Goal: Information Seeking & Learning: Learn about a topic

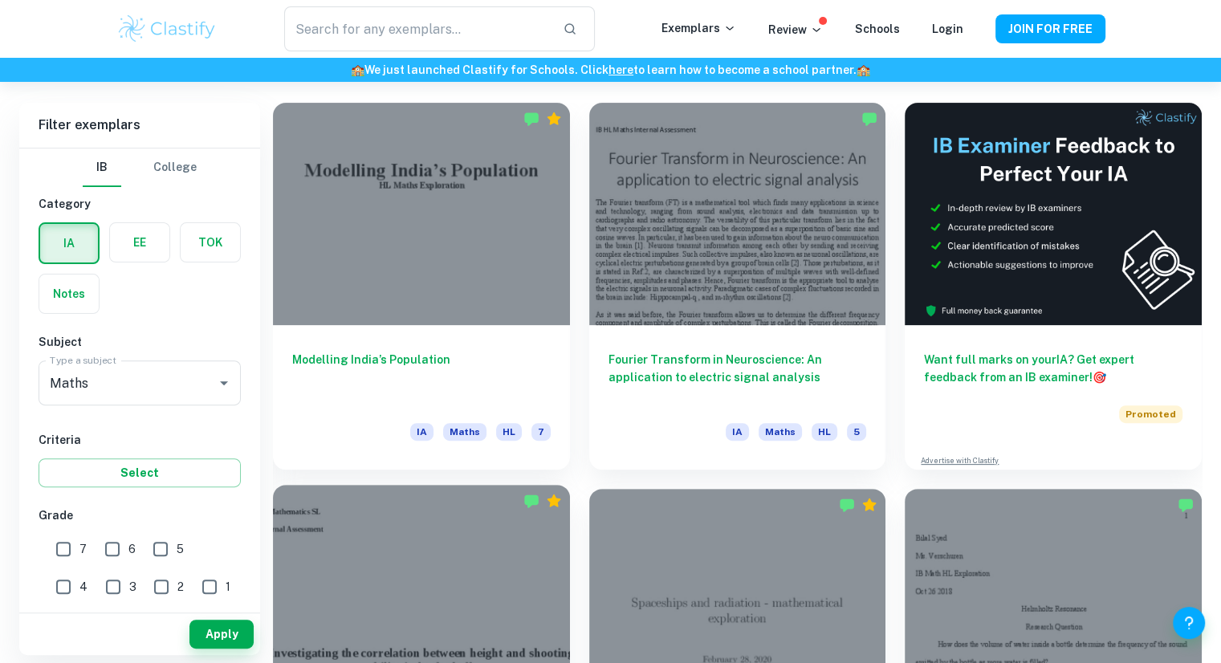
scroll to position [437, 0]
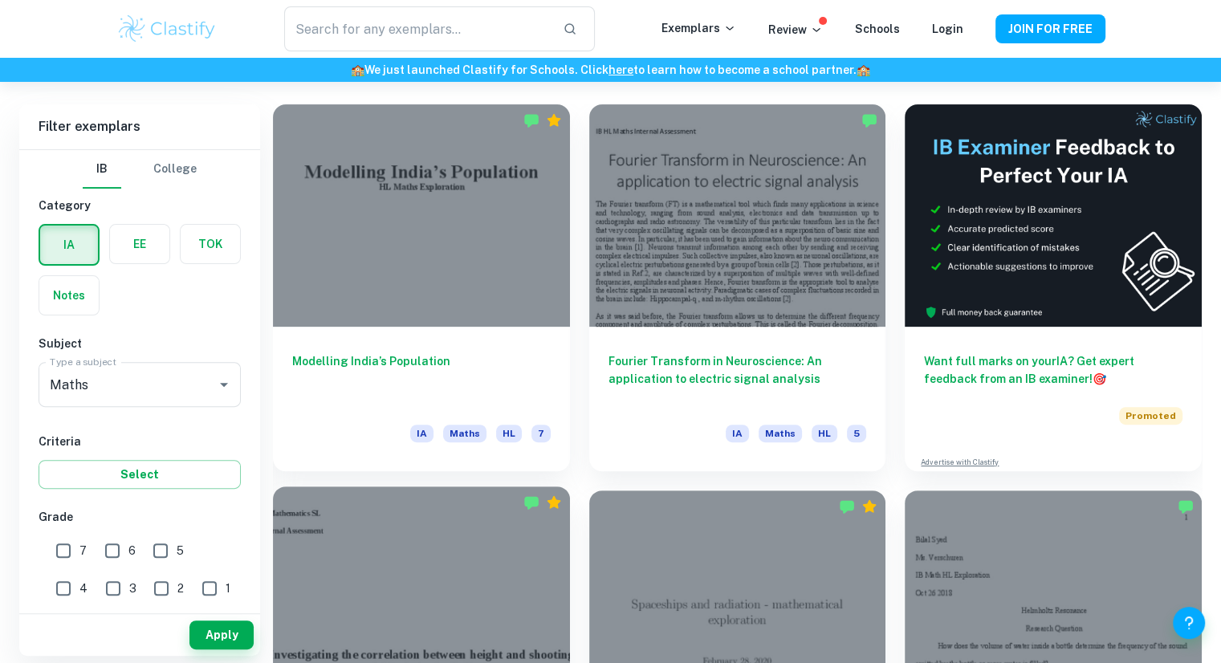
click at [413, 373] on h6 "Modelling India’s Population" at bounding box center [421, 378] width 259 height 53
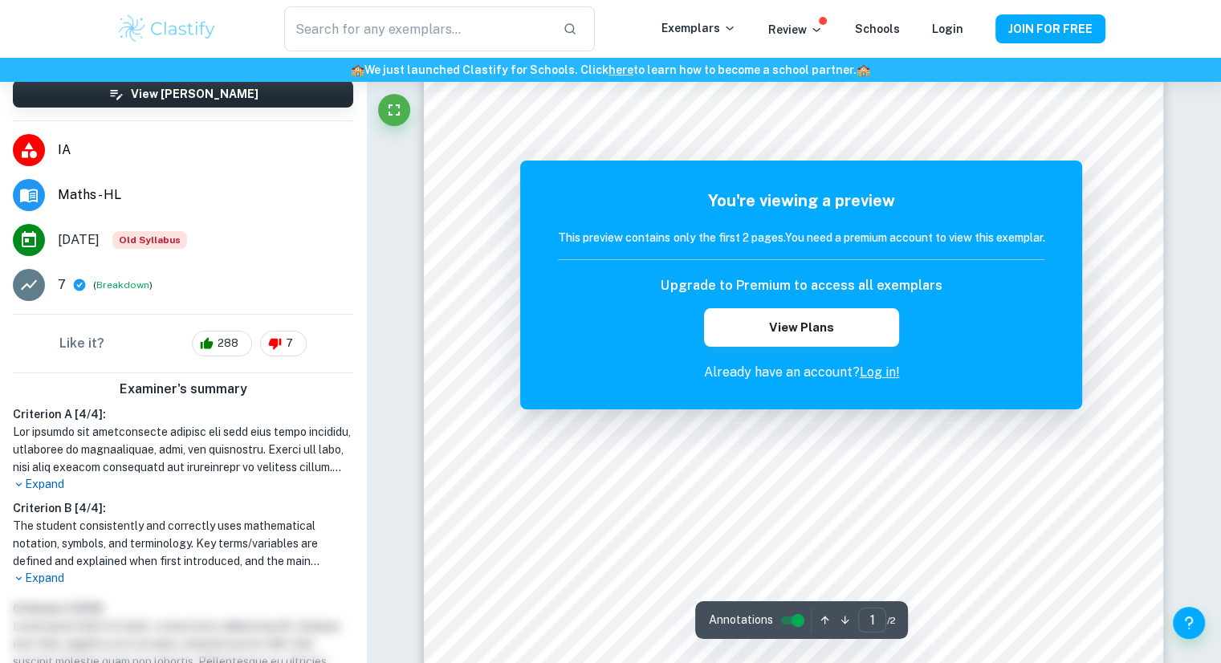
scroll to position [311, 0]
click at [841, 331] on button "View Plans" at bounding box center [801, 327] width 194 height 39
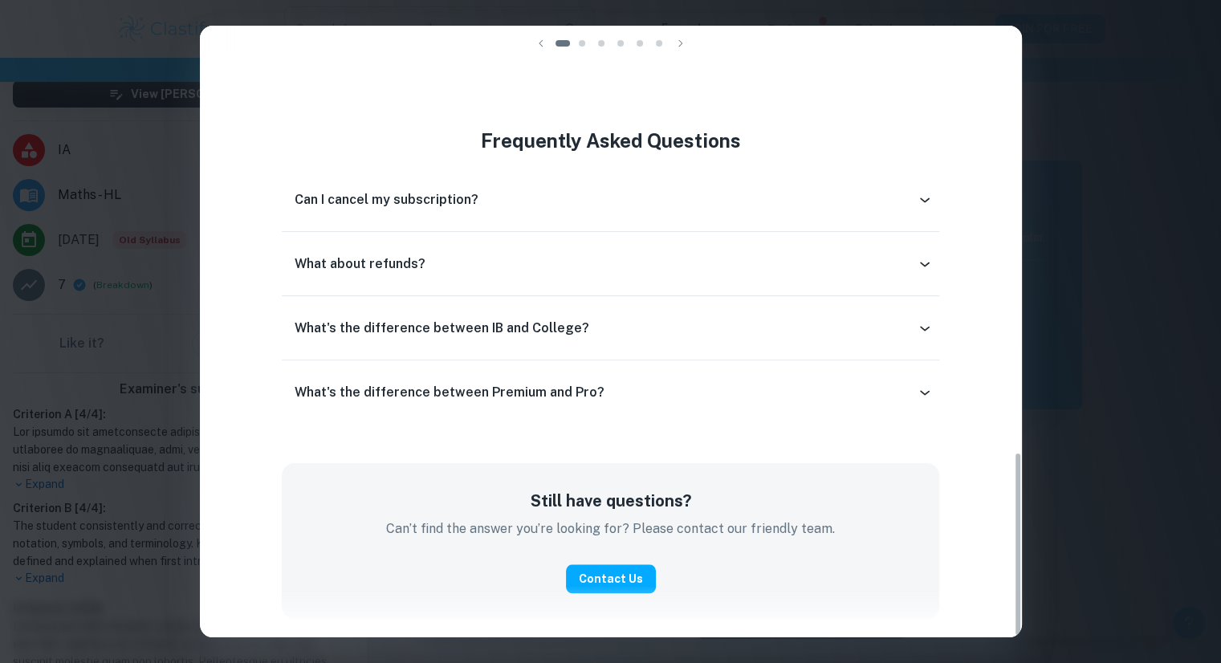
scroll to position [1603, 0]
click at [1122, 442] on div "Easily Ace Your IB Coursework & Crush College Essays. Get Clastify Premium Get …" at bounding box center [610, 331] width 1221 height 663
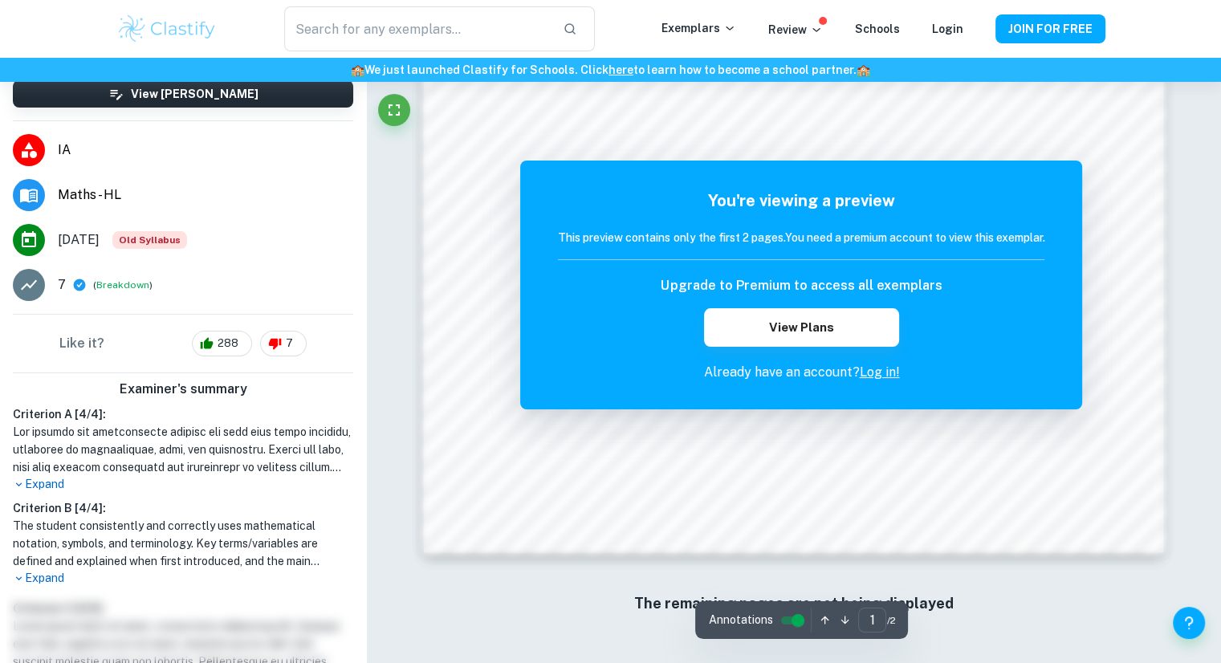
scroll to position [1645, 0]
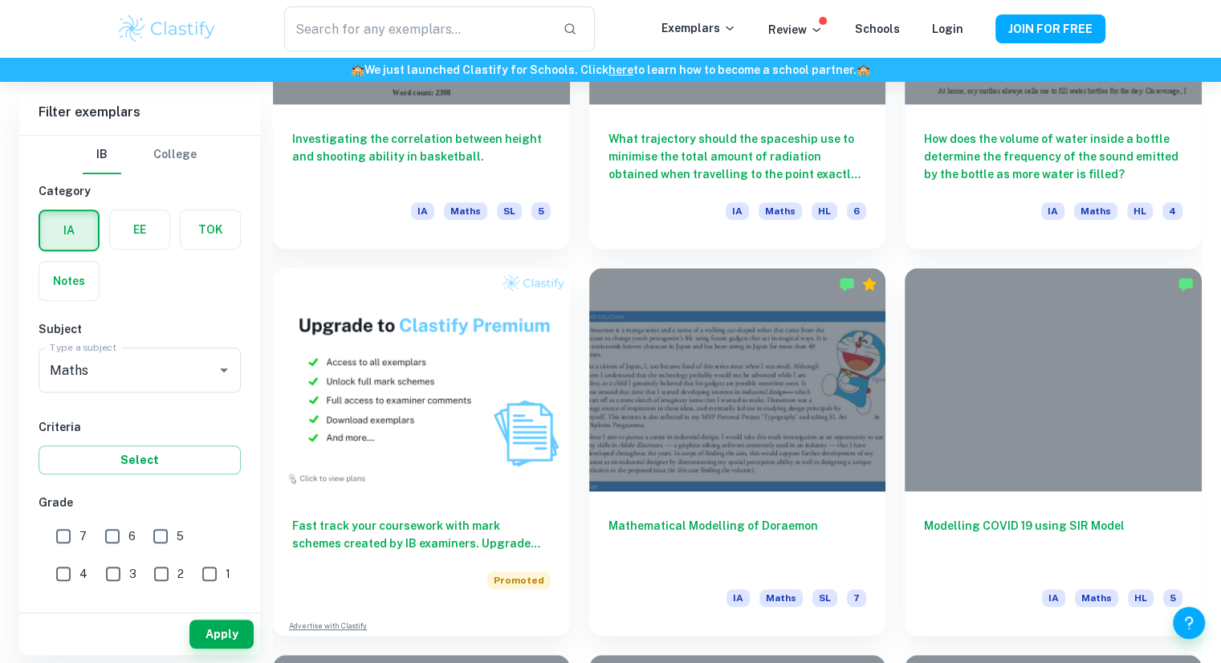
scroll to position [1313, 0]
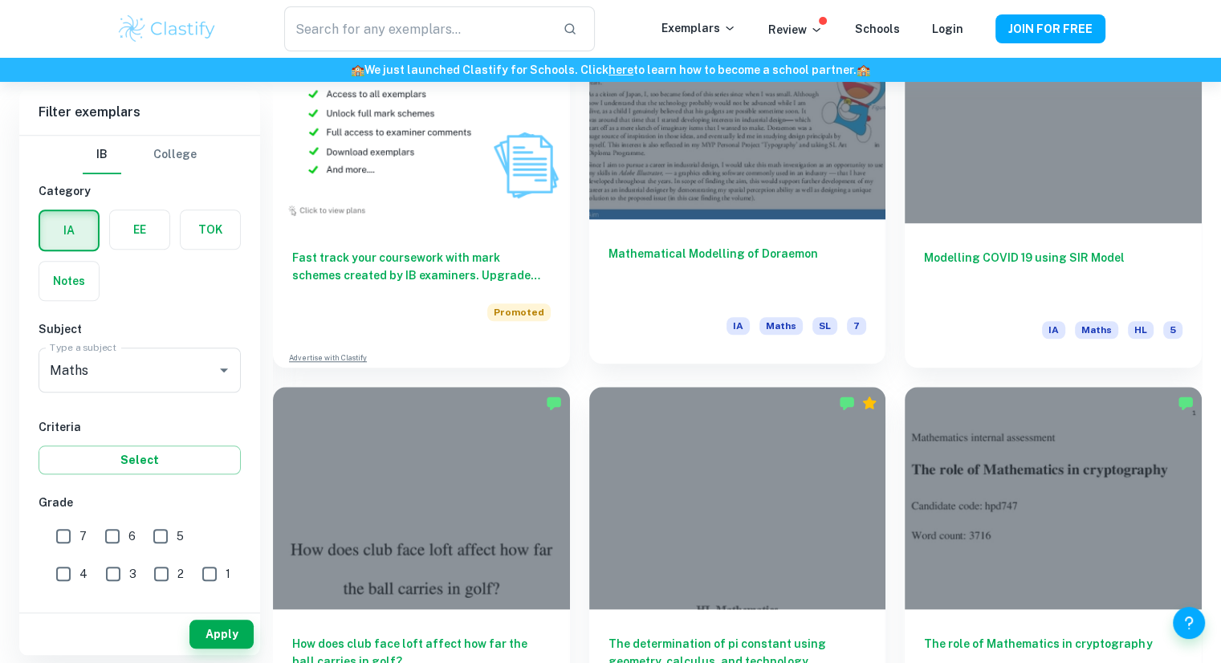
click at [687, 303] on div "Mathematical Modelling of Doraemon IA Maths SL 7" at bounding box center [737, 291] width 297 height 145
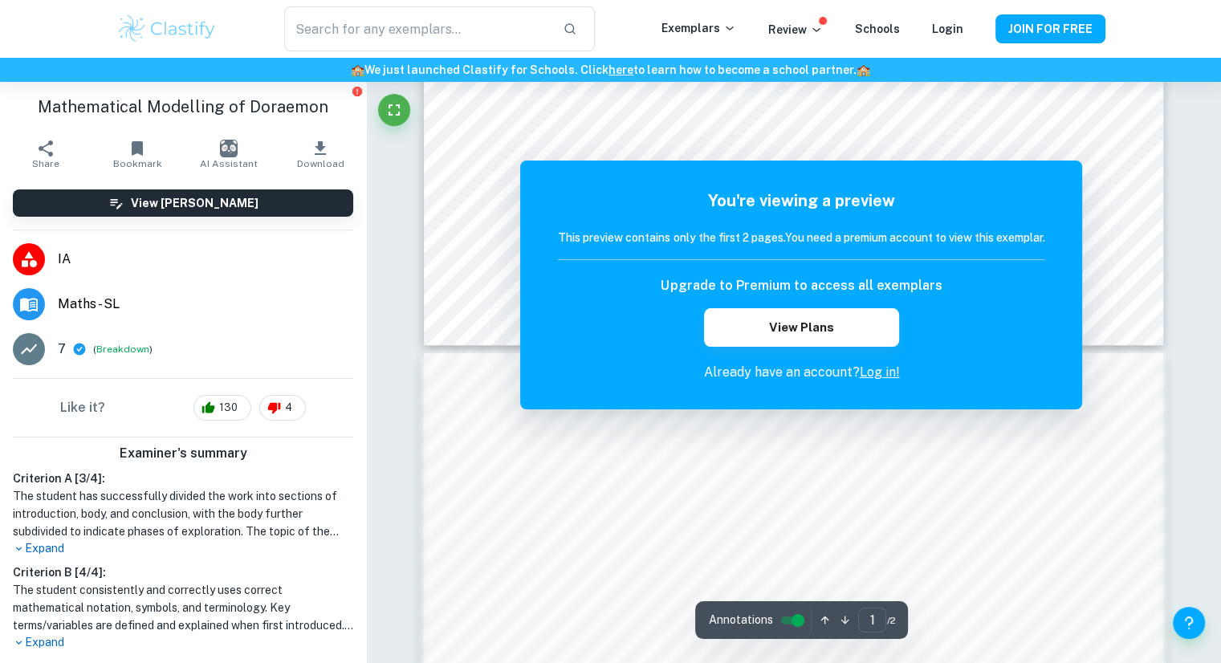
scroll to position [294, 0]
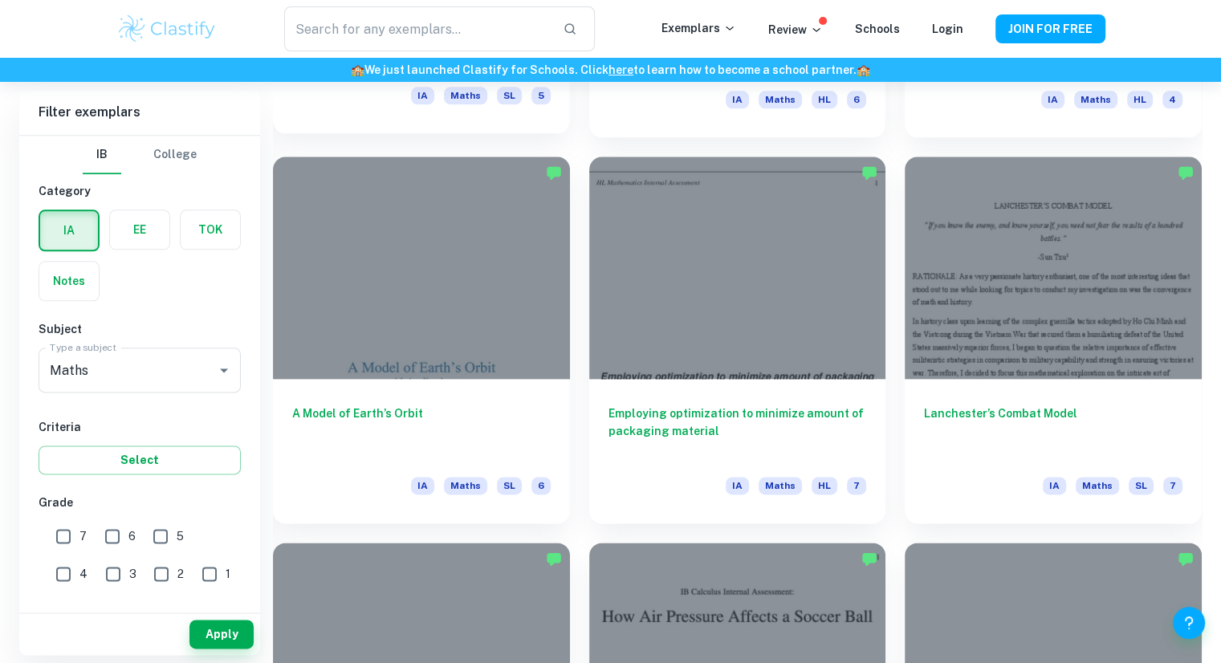
scroll to position [1929, 0]
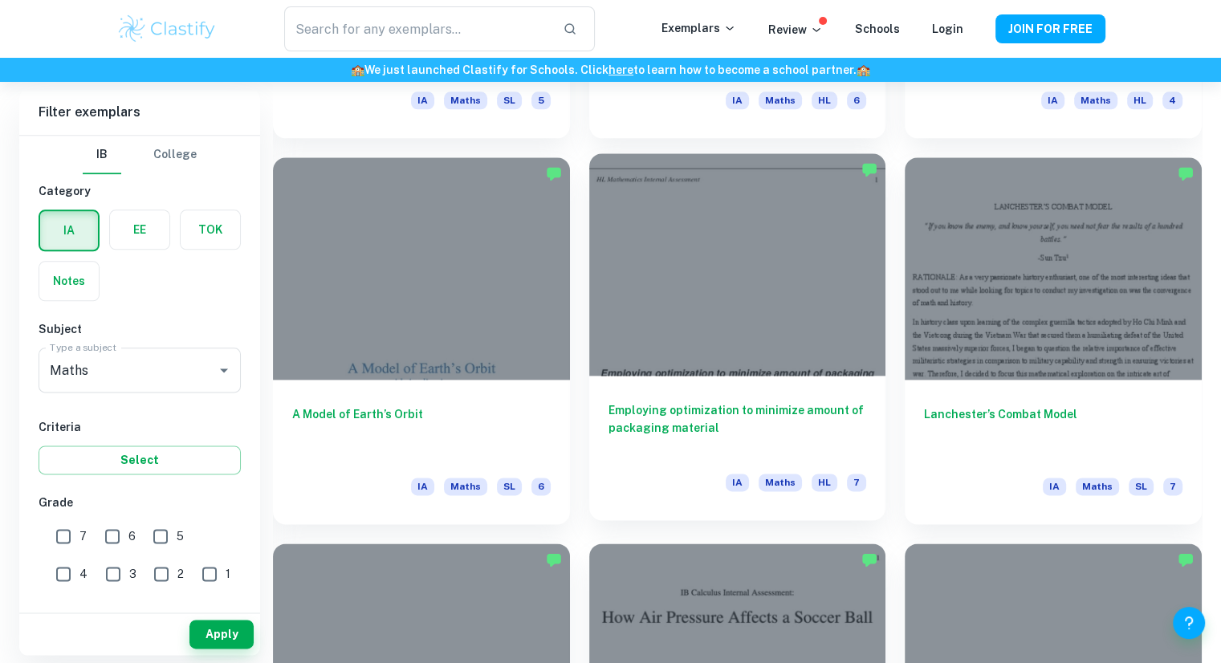
click at [662, 450] on h6 "Employing optimization to minimize amount of packaging material" at bounding box center [738, 427] width 259 height 53
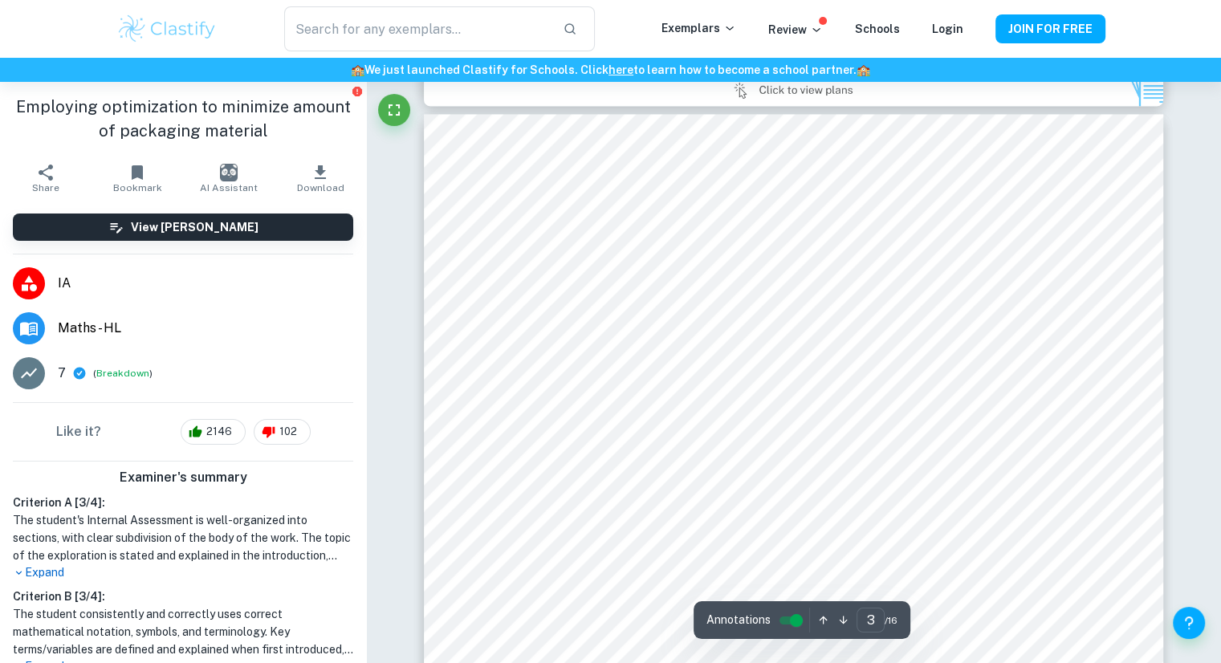
scroll to position [2332, 0]
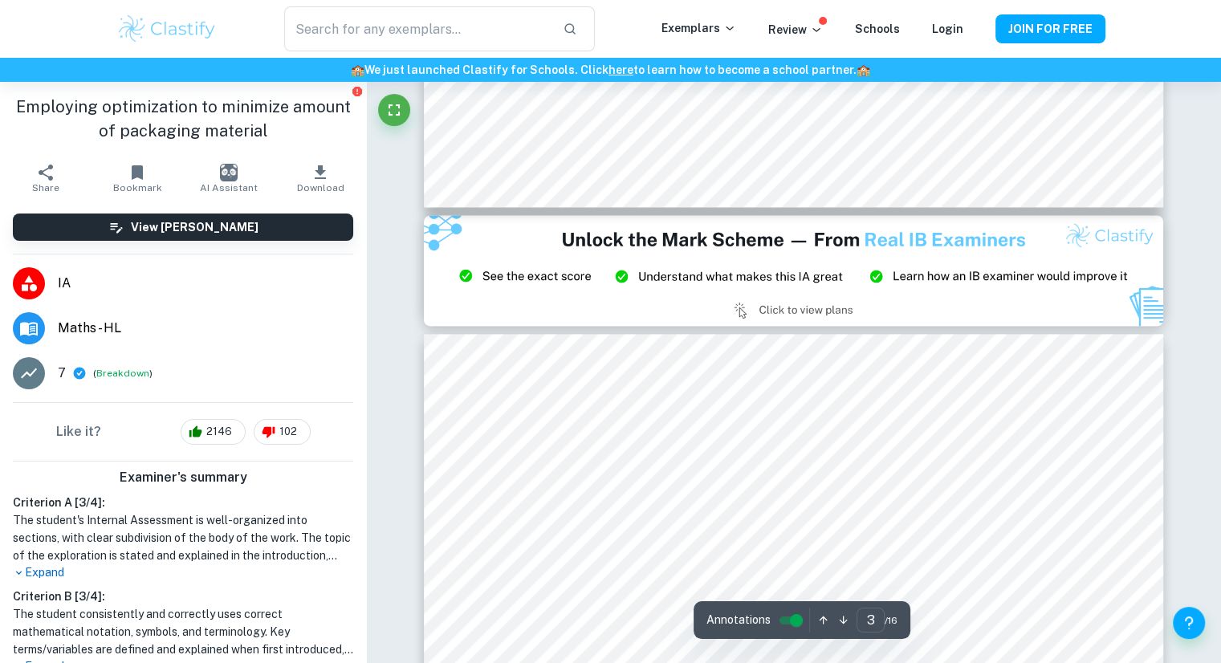
type input "2"
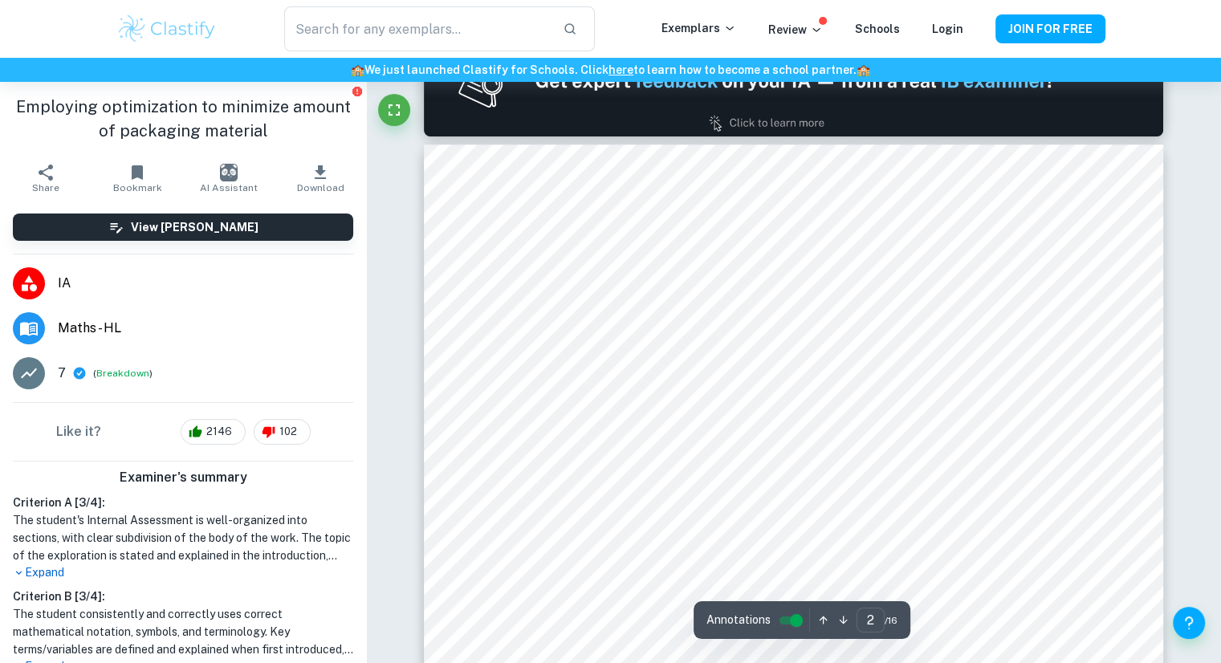
scroll to position [1127, 0]
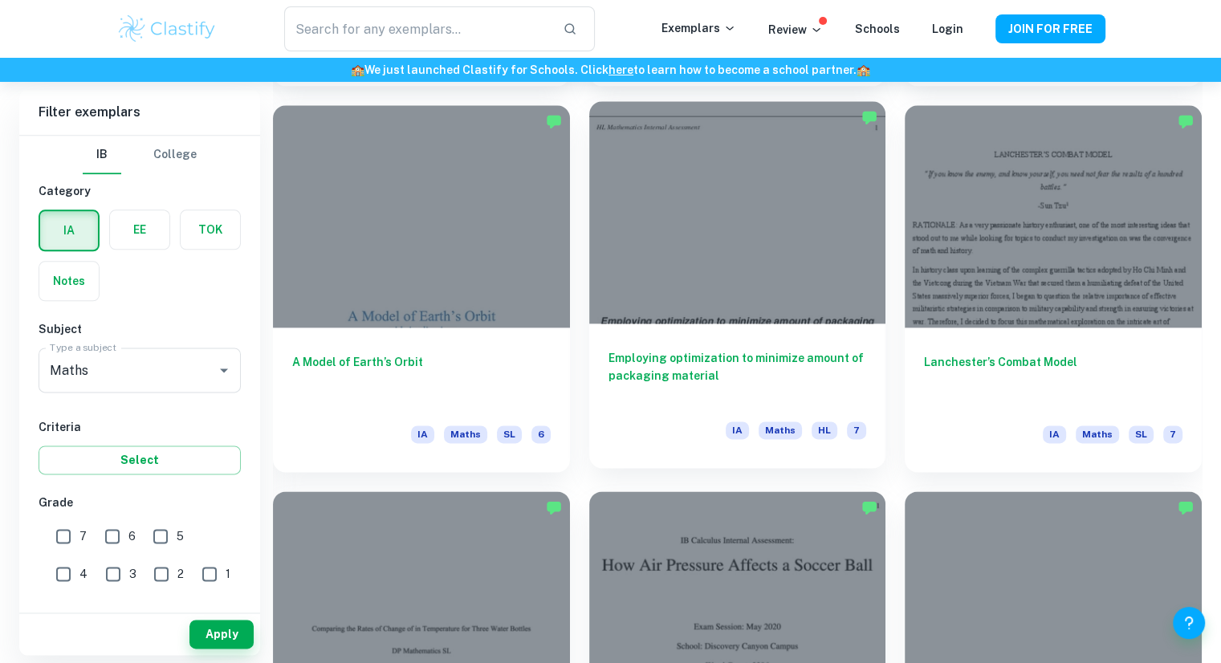
scroll to position [1981, 0]
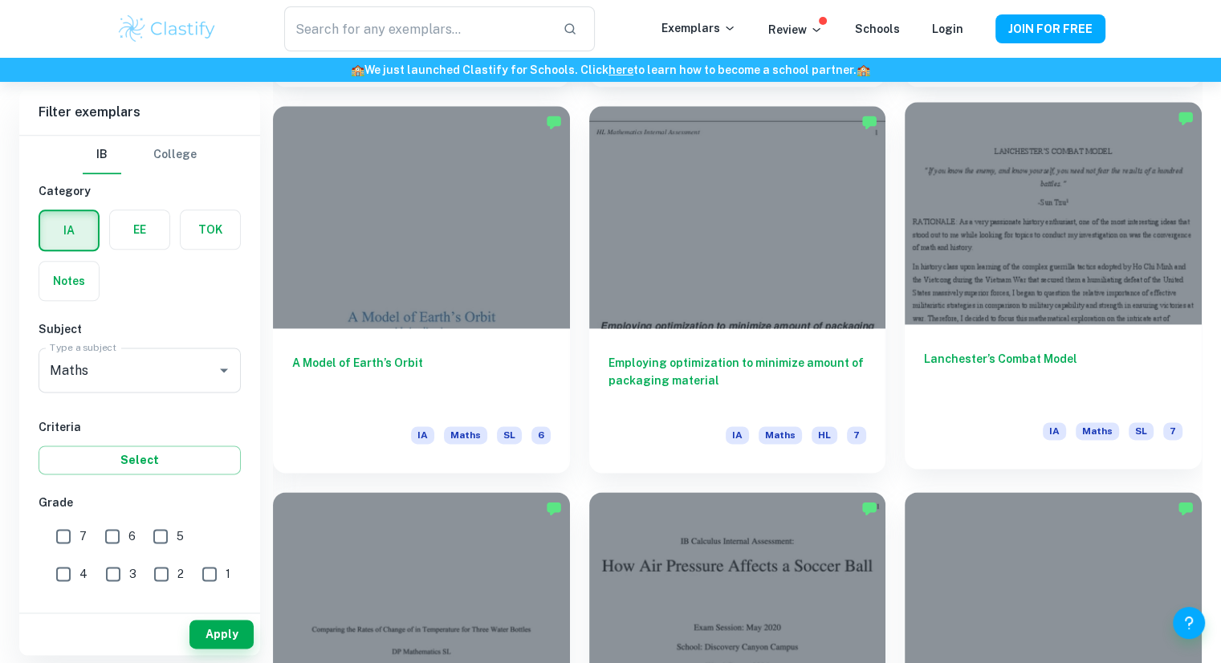
click at [1049, 385] on h6 "Lanchester’s Combat Model" at bounding box center [1053, 376] width 259 height 53
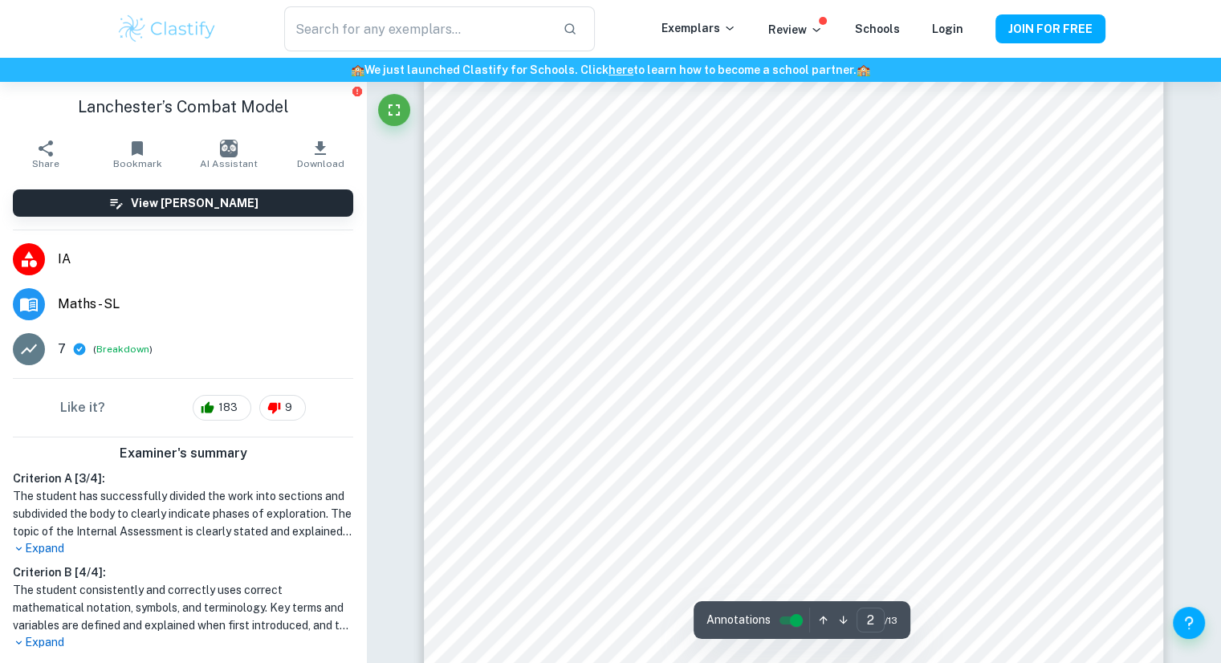
scroll to position [1624, 0]
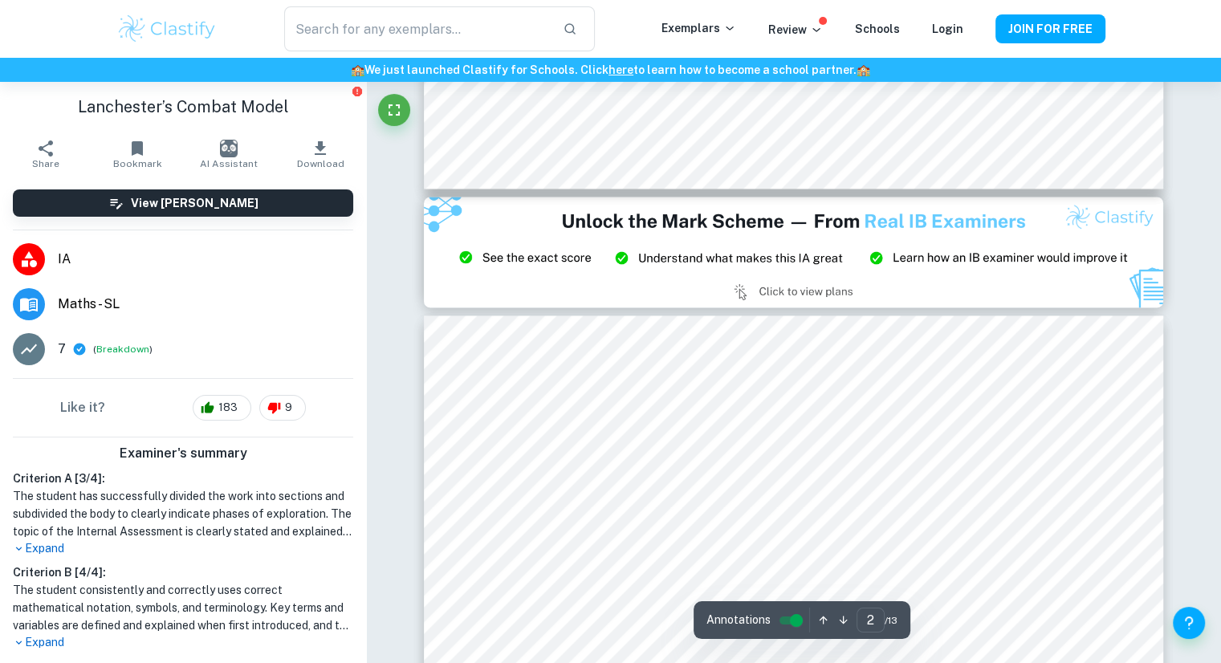
type input "3"
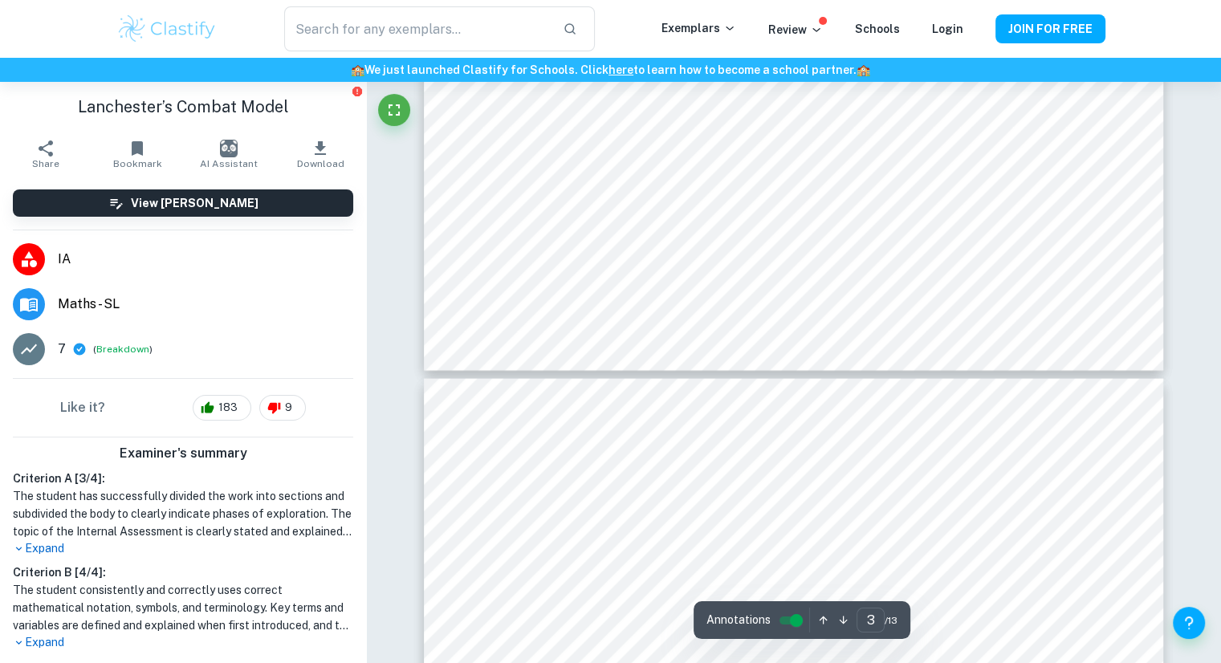
scroll to position [3121, 0]
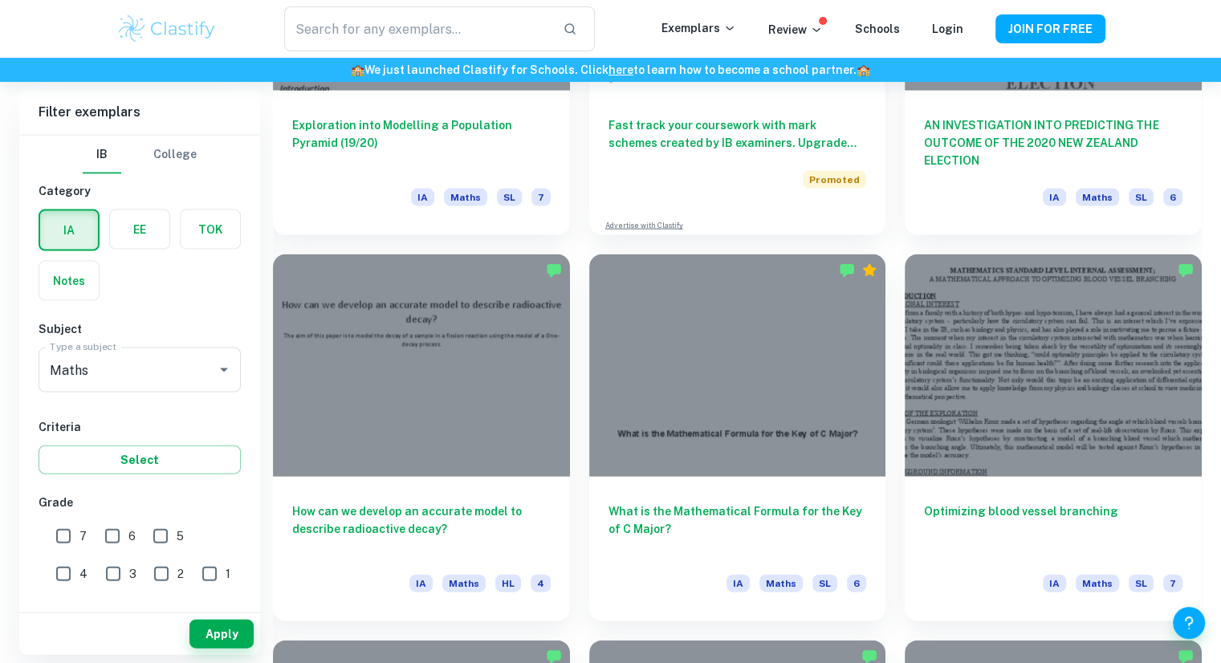
scroll to position [3376, 0]
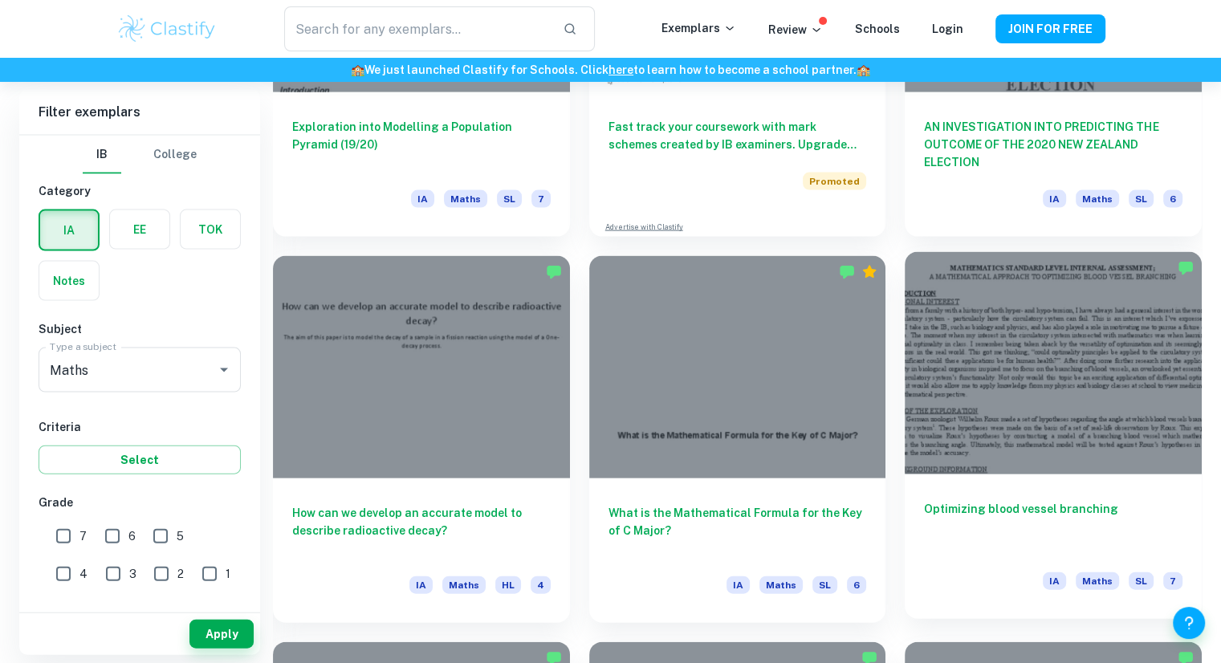
click at [954, 568] on div "Optimizing blood vessel branching IA Maths SL 7" at bounding box center [1053, 546] width 297 height 145
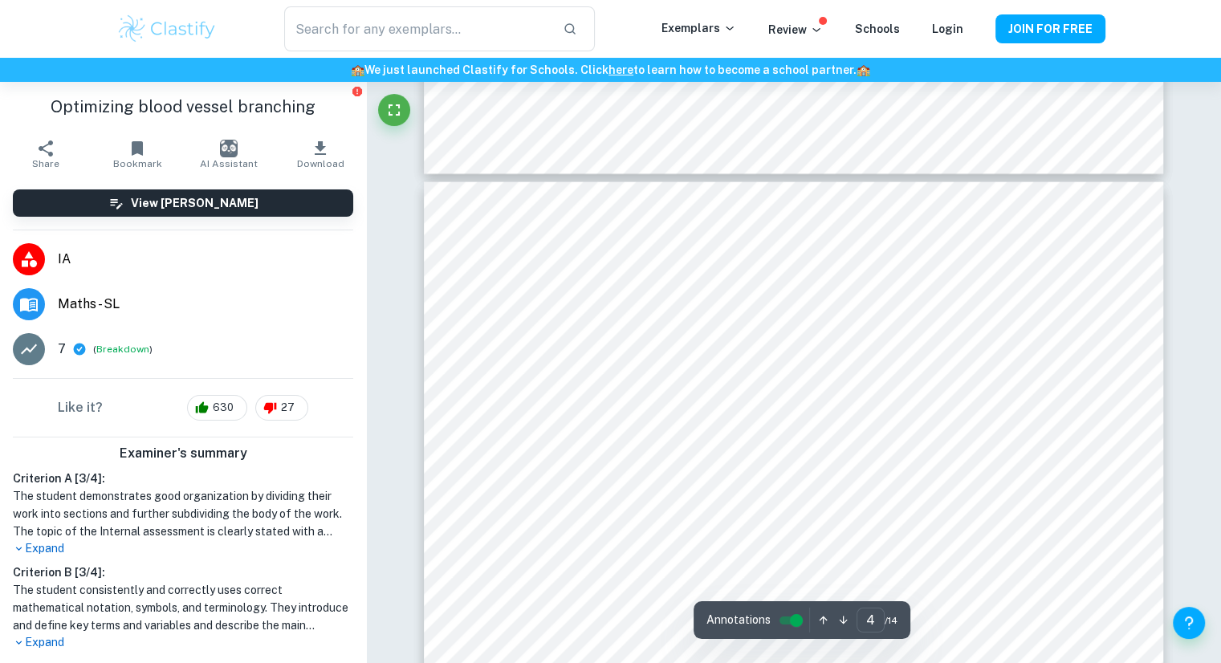
scroll to position [3317, 0]
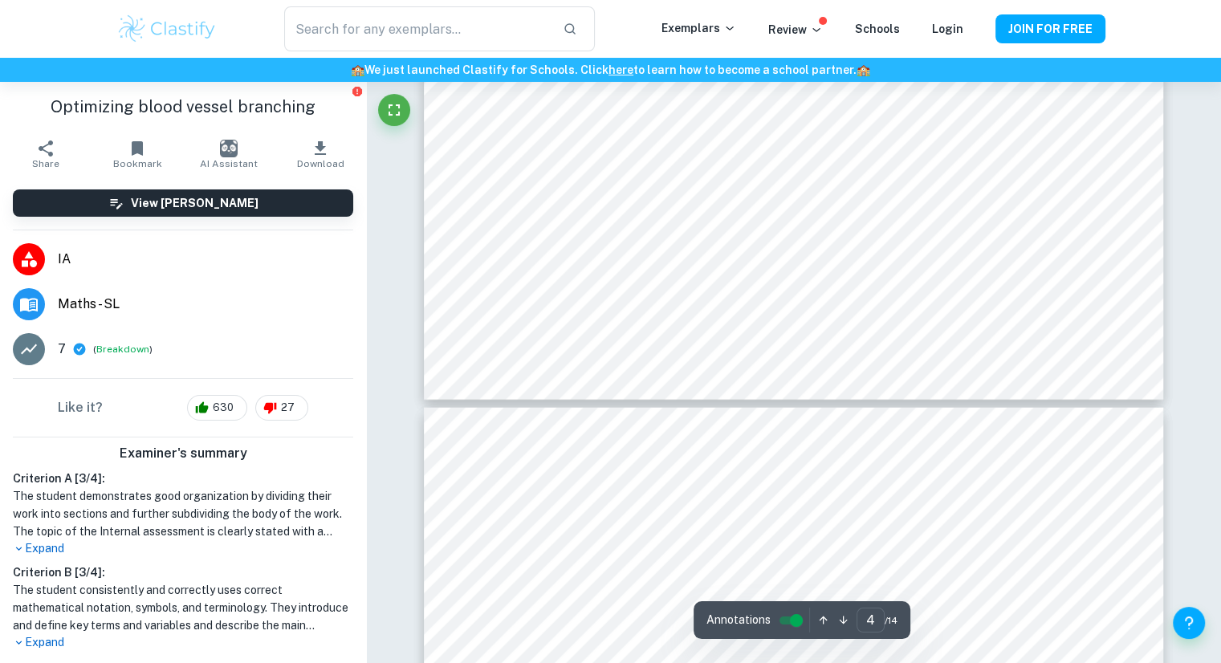
type input "5"
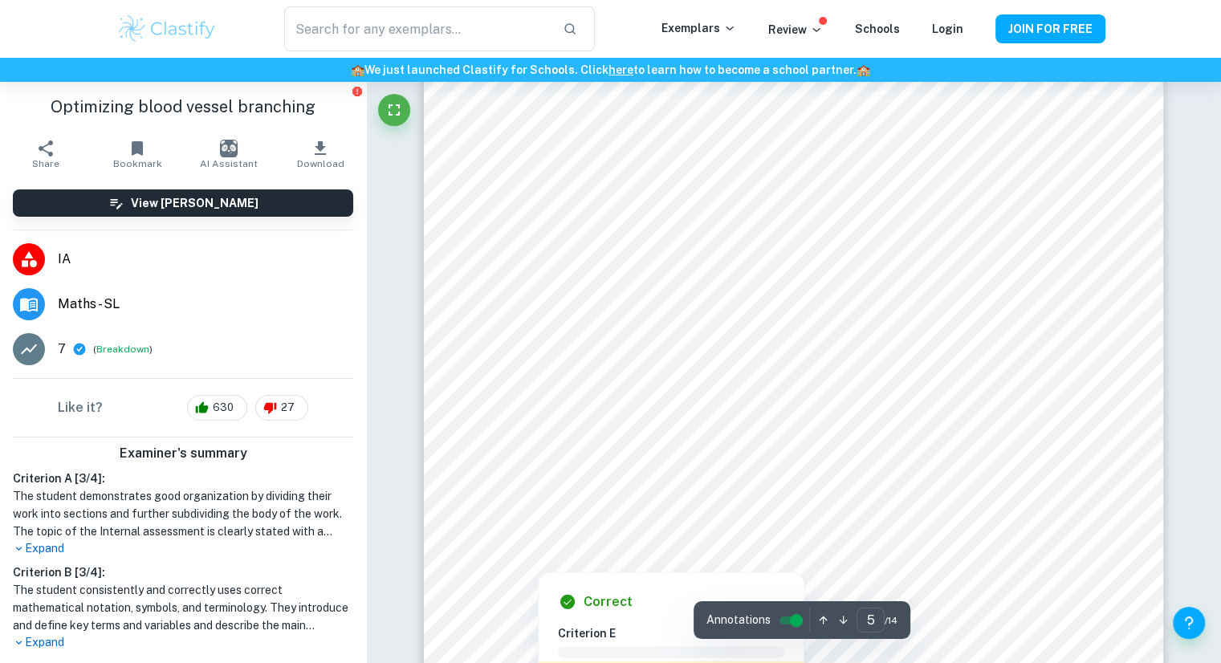
scroll to position [4663, 0]
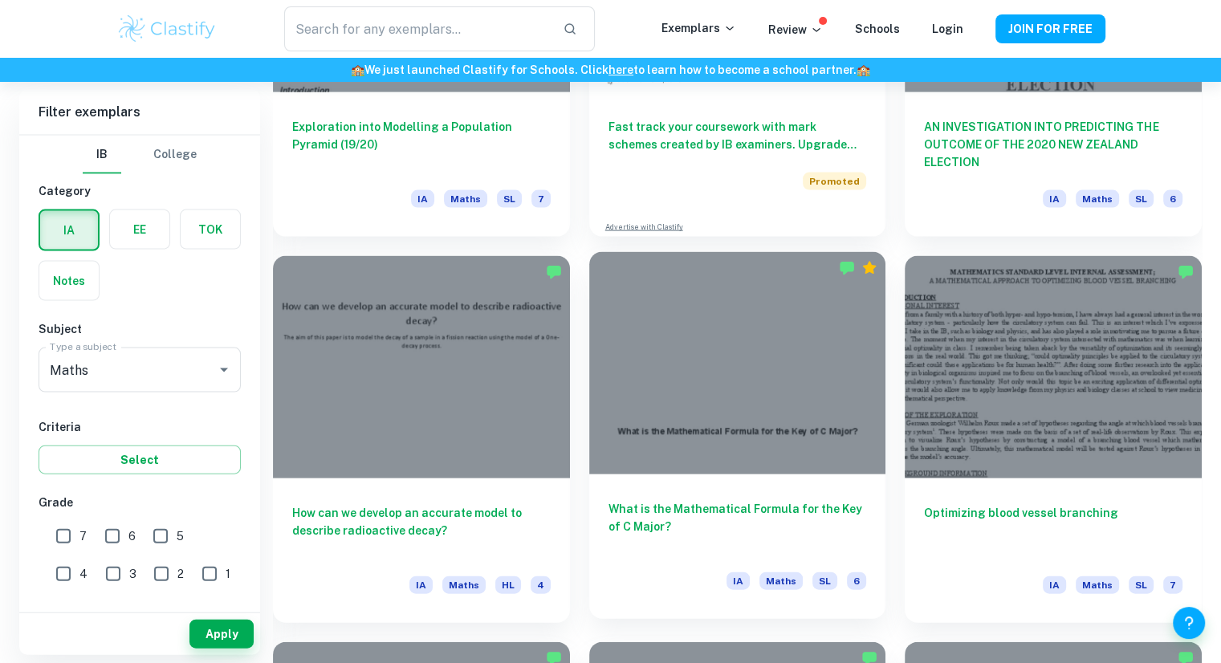
scroll to position [3566, 0]
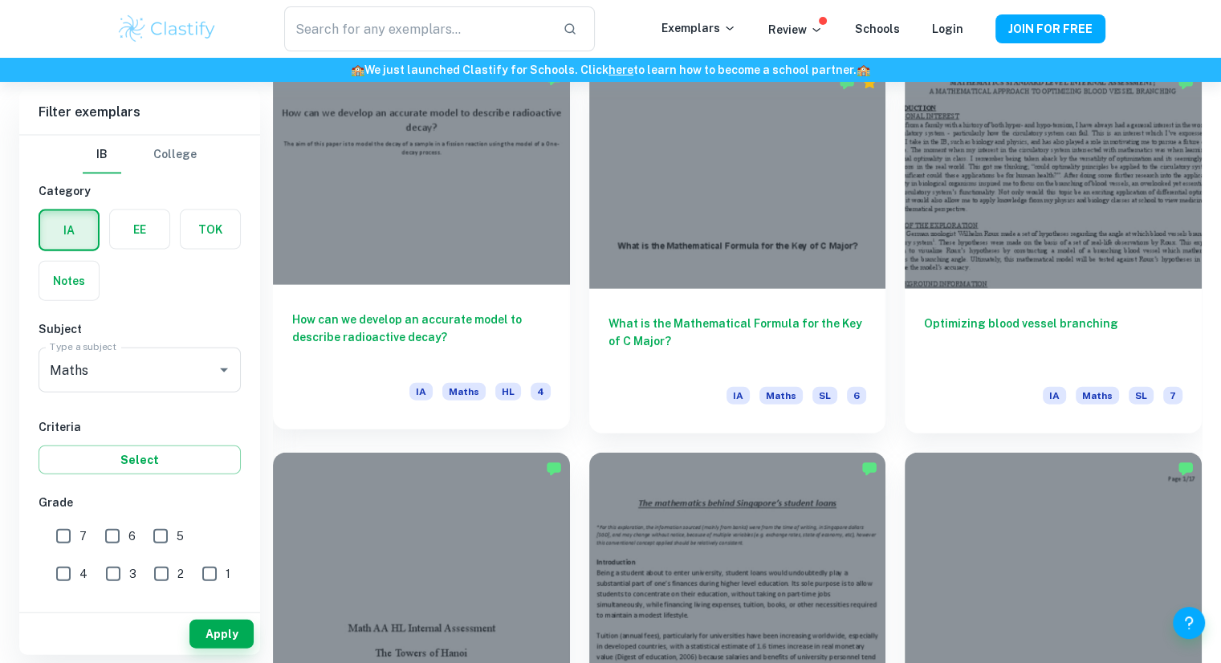
click at [521, 341] on h6 "How can we develop an accurate model to describe radioactive decay?" at bounding box center [421, 337] width 259 height 53
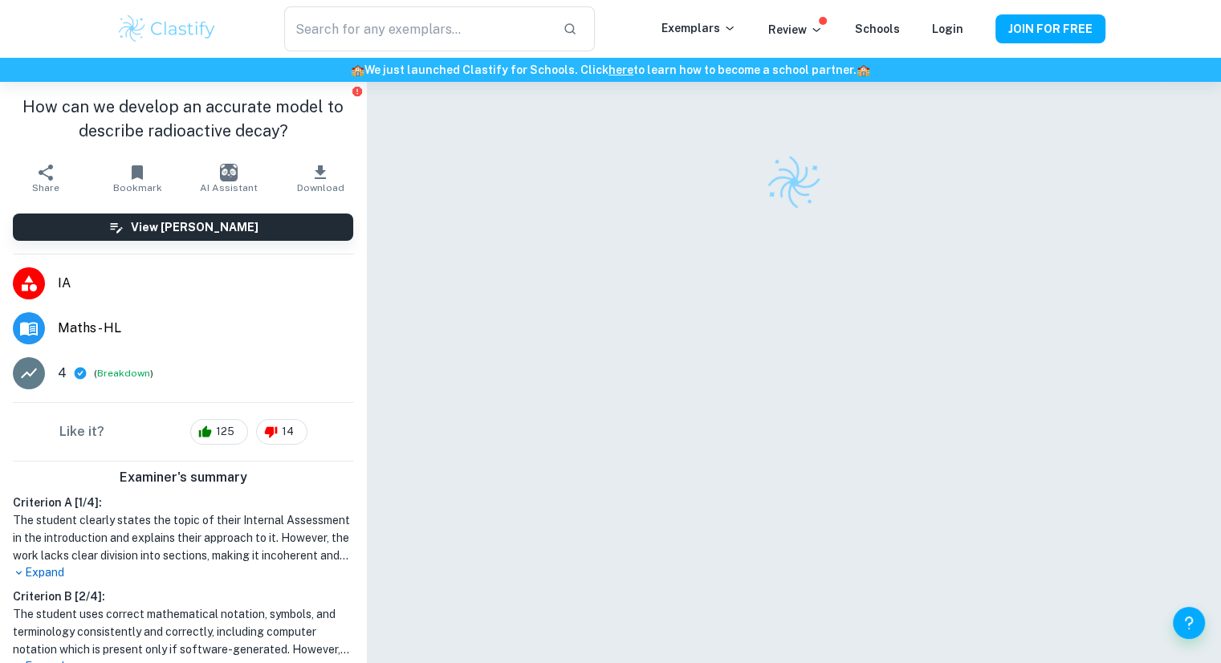
scroll to position [51, 0]
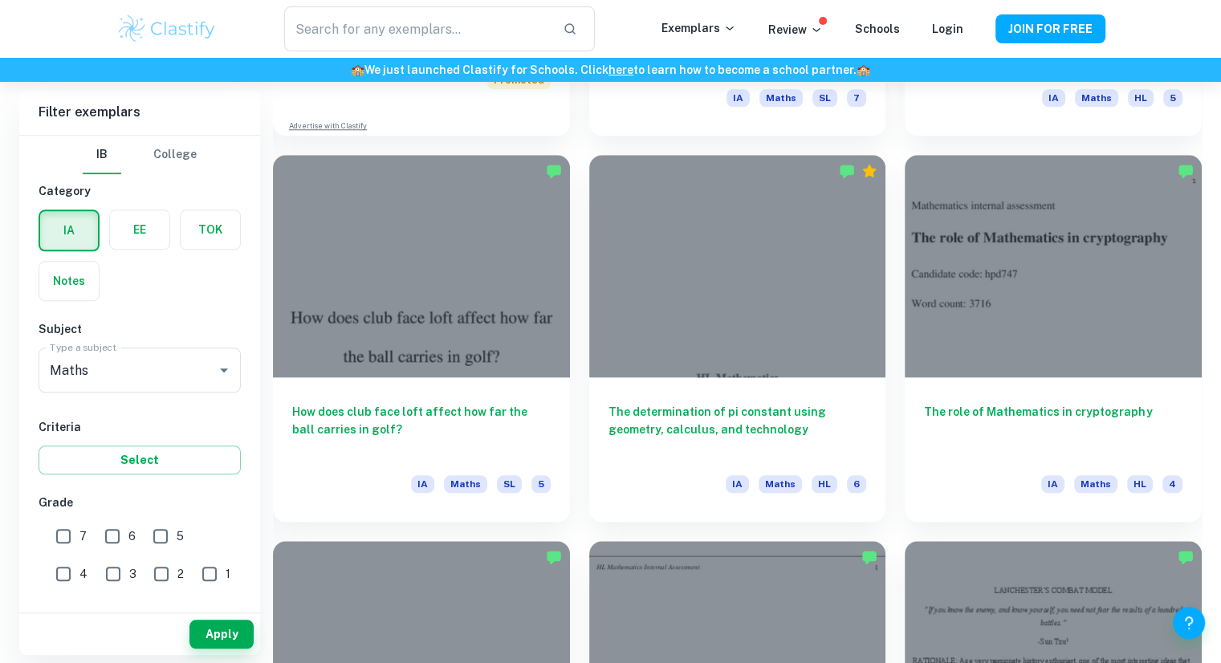
scroll to position [1547, 0]
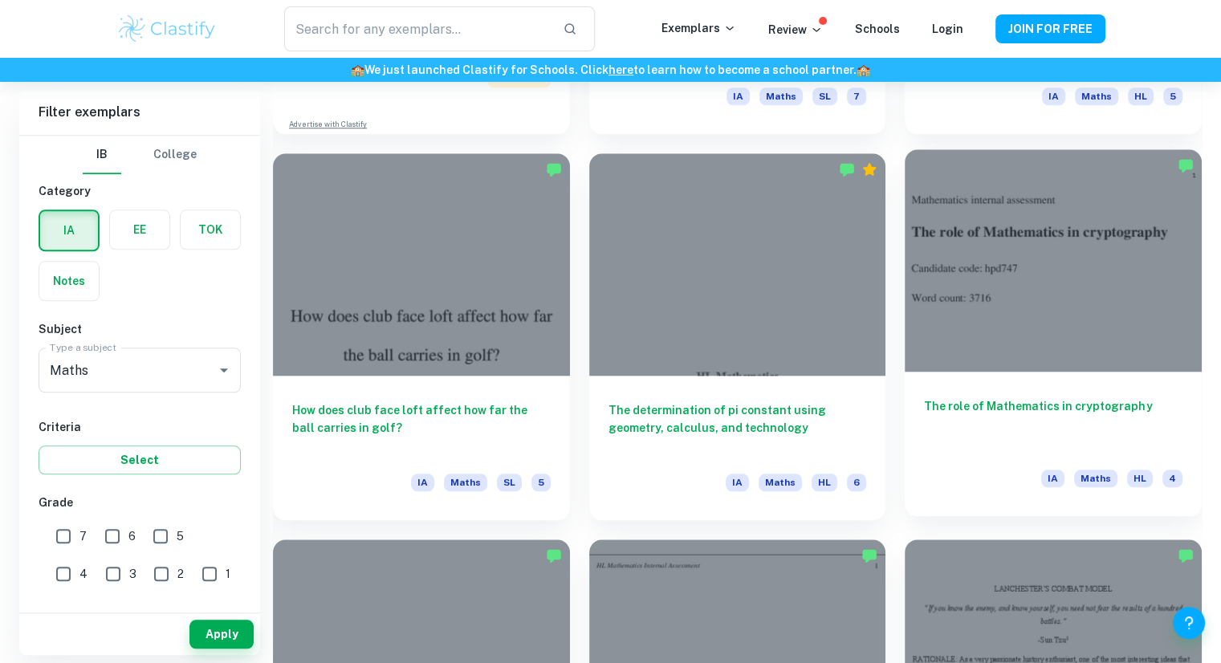
click at [1026, 441] on h6 "The role of Mathematics in cryptography" at bounding box center [1053, 423] width 259 height 53
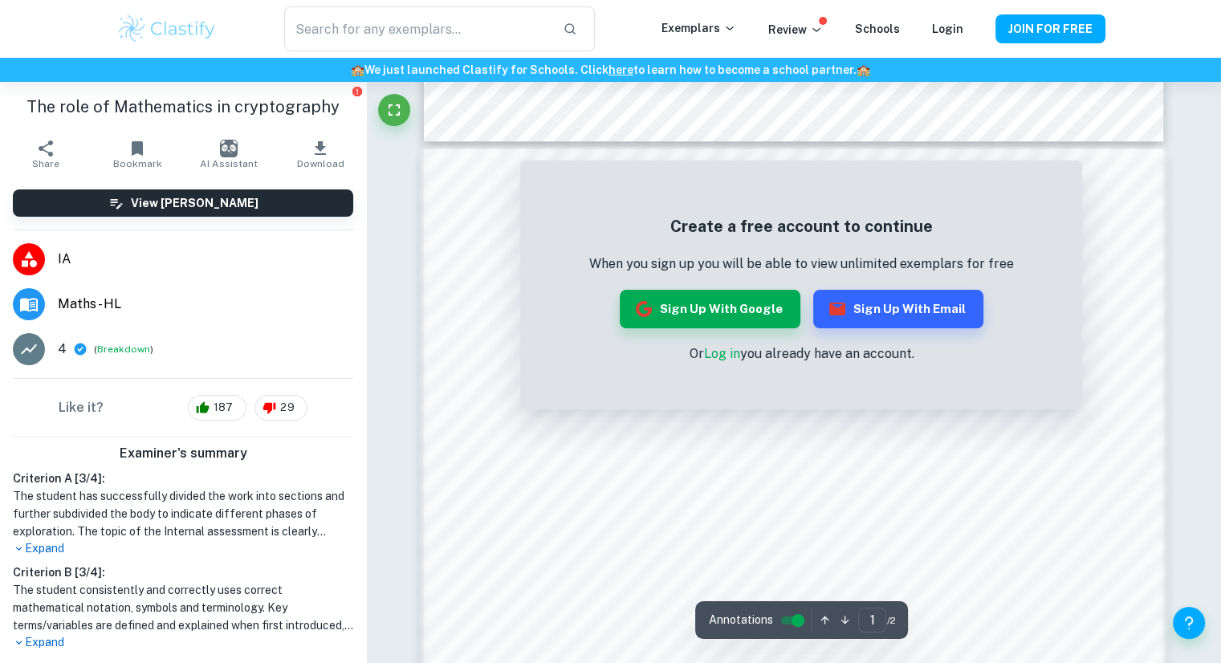
scroll to position [1203, 0]
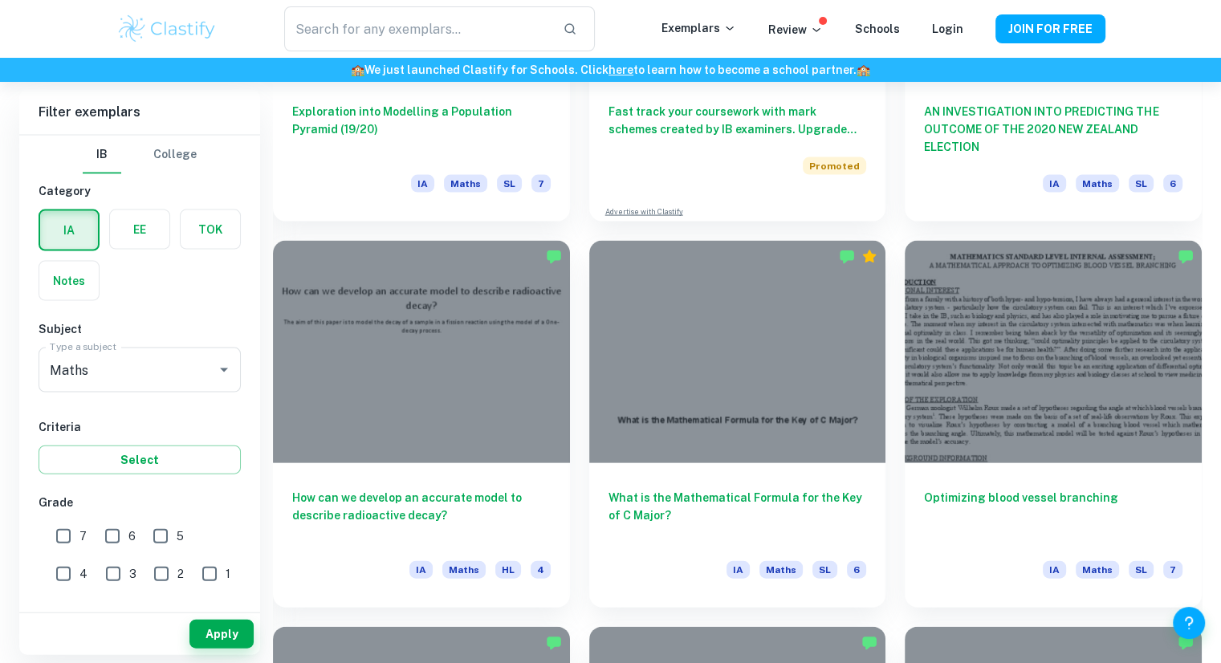
scroll to position [3397, 0]
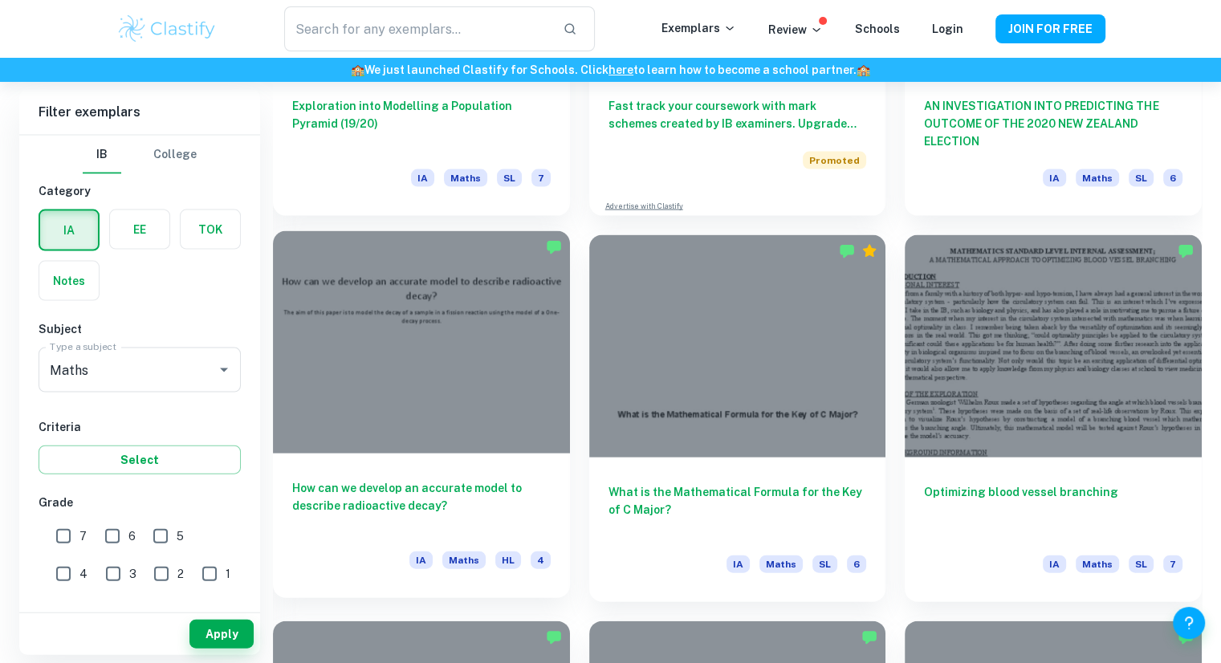
click at [405, 506] on h6 "How can we develop an accurate model to describe radioactive decay?" at bounding box center [421, 505] width 259 height 53
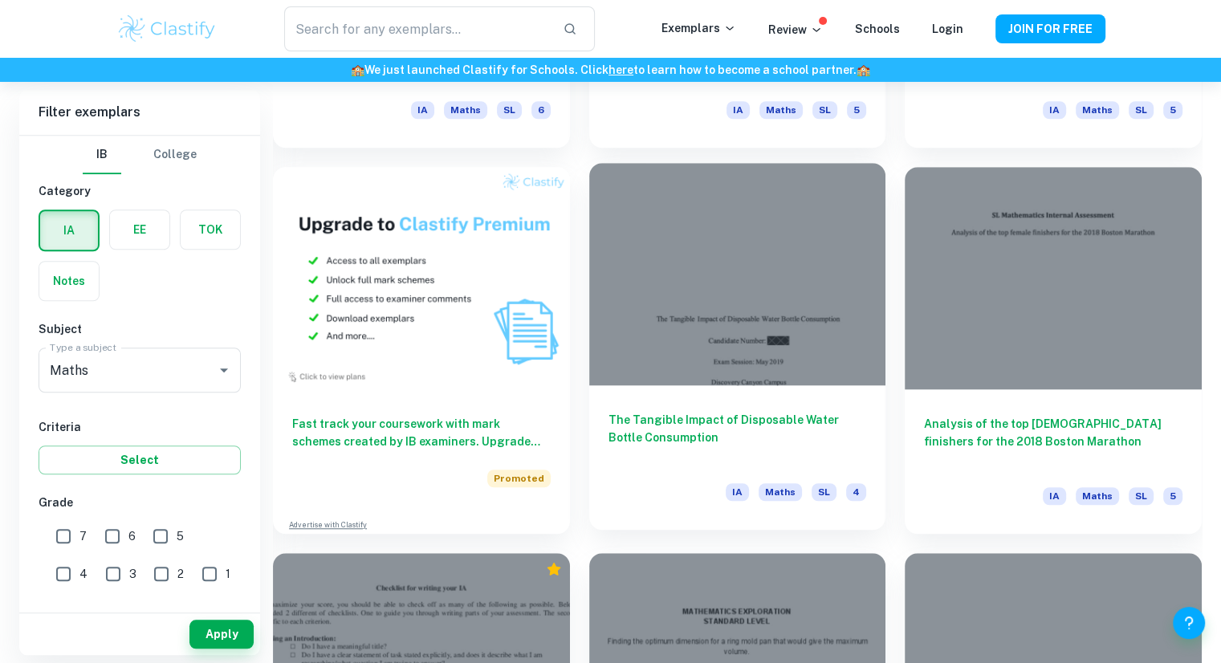
scroll to position [7358, 0]
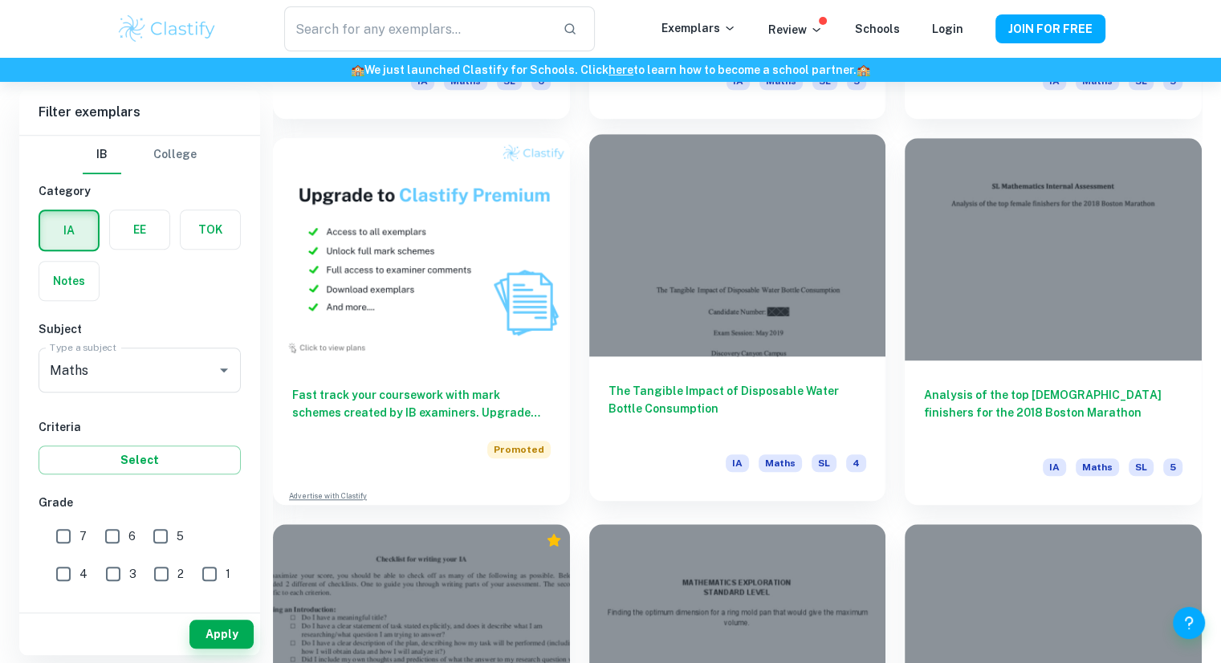
click at [762, 428] on h6 "The Tangible Impact of Disposable Water Bottle Consumption" at bounding box center [738, 408] width 259 height 53
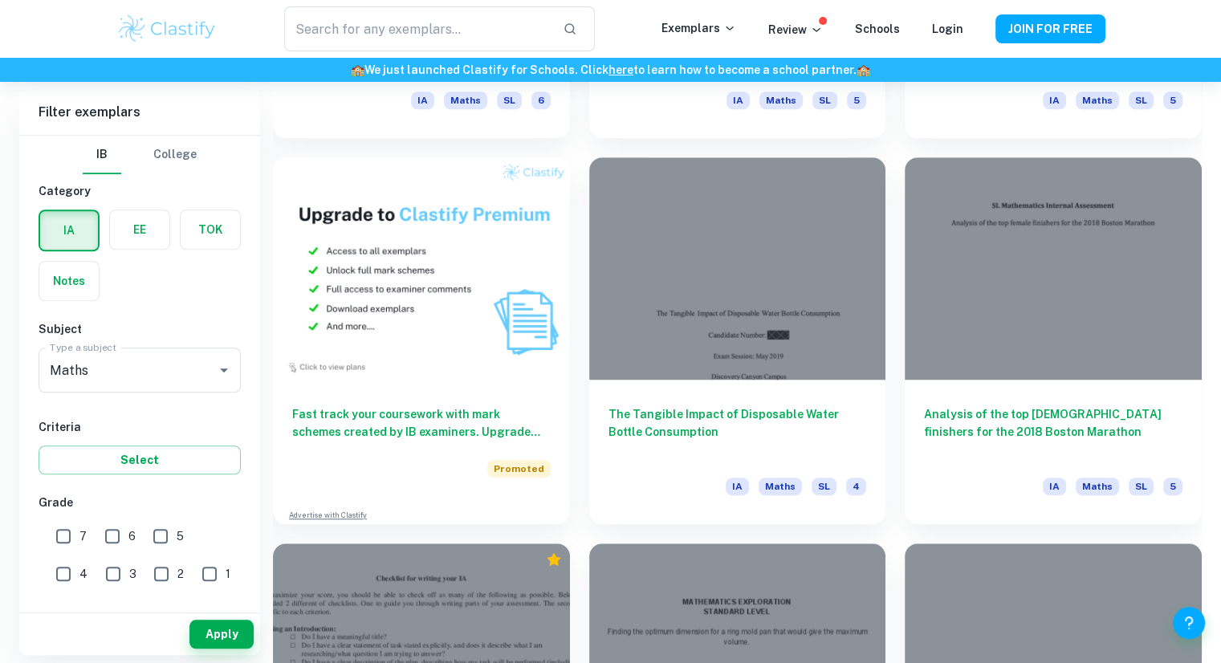
scroll to position [7274, 0]
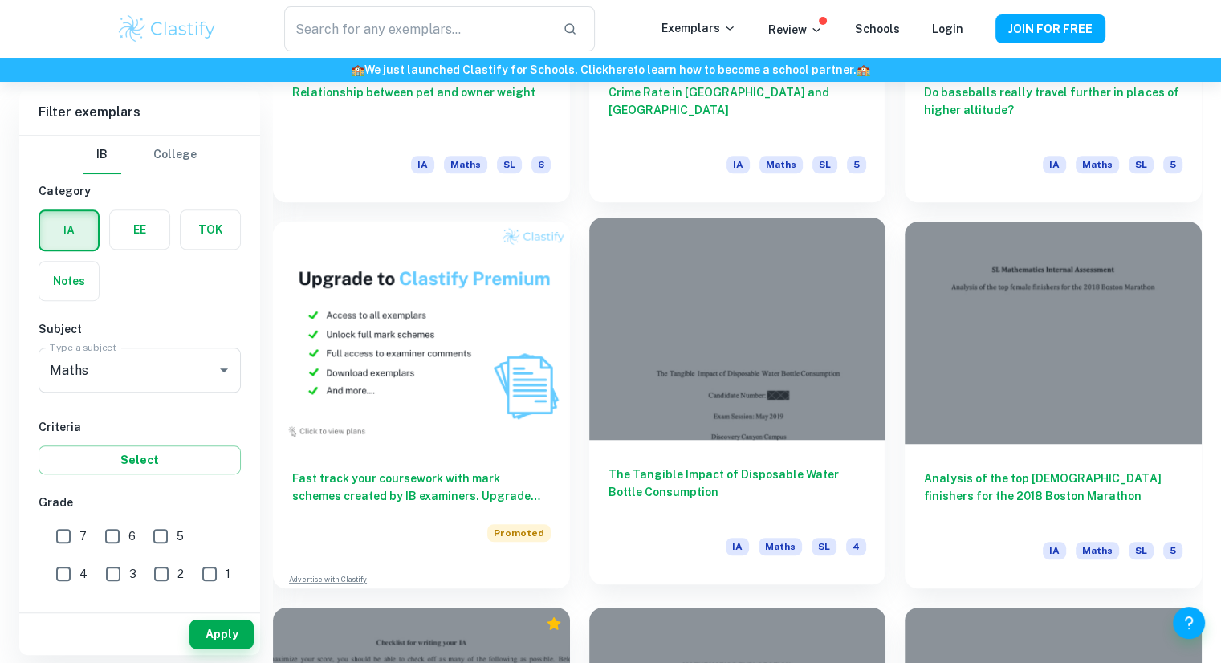
click at [654, 496] on h6 "The Tangible Impact of Disposable Water Bottle Consumption" at bounding box center [738, 492] width 259 height 53
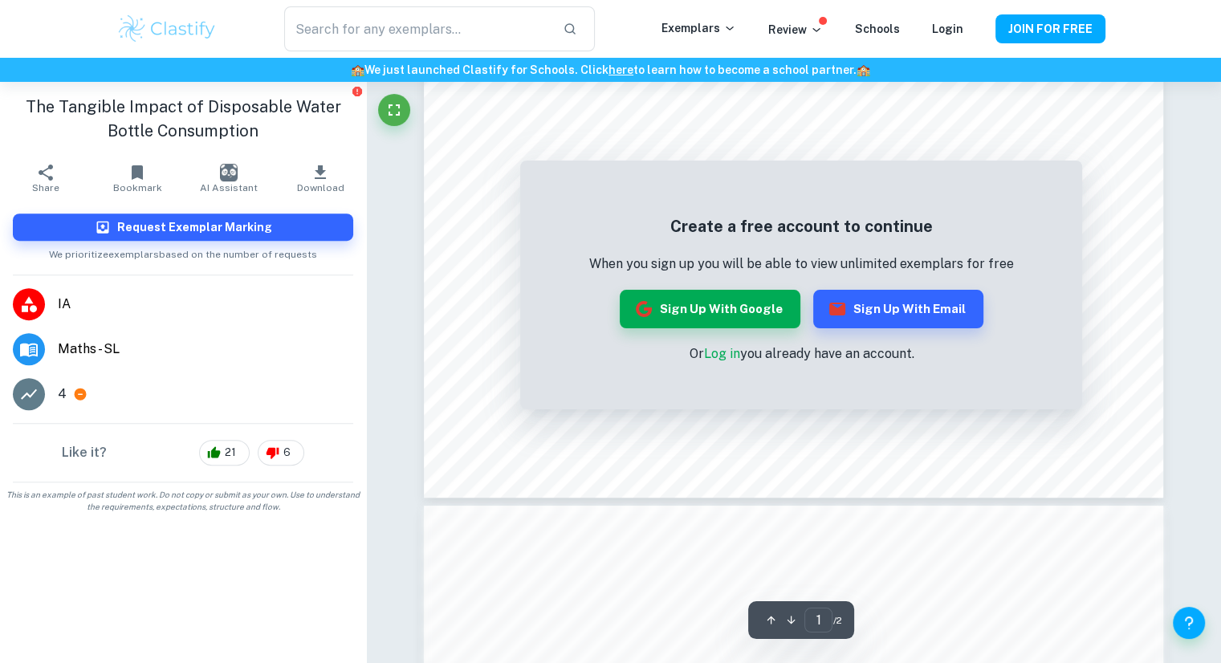
scroll to position [947, 0]
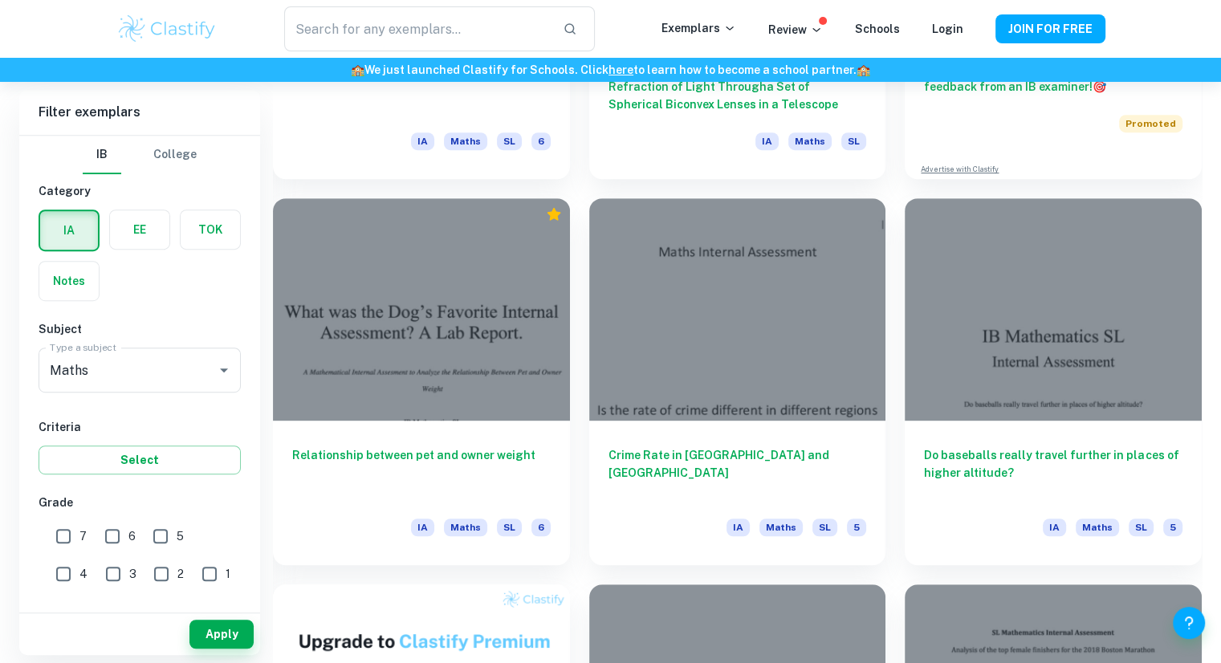
scroll to position [6910, 0]
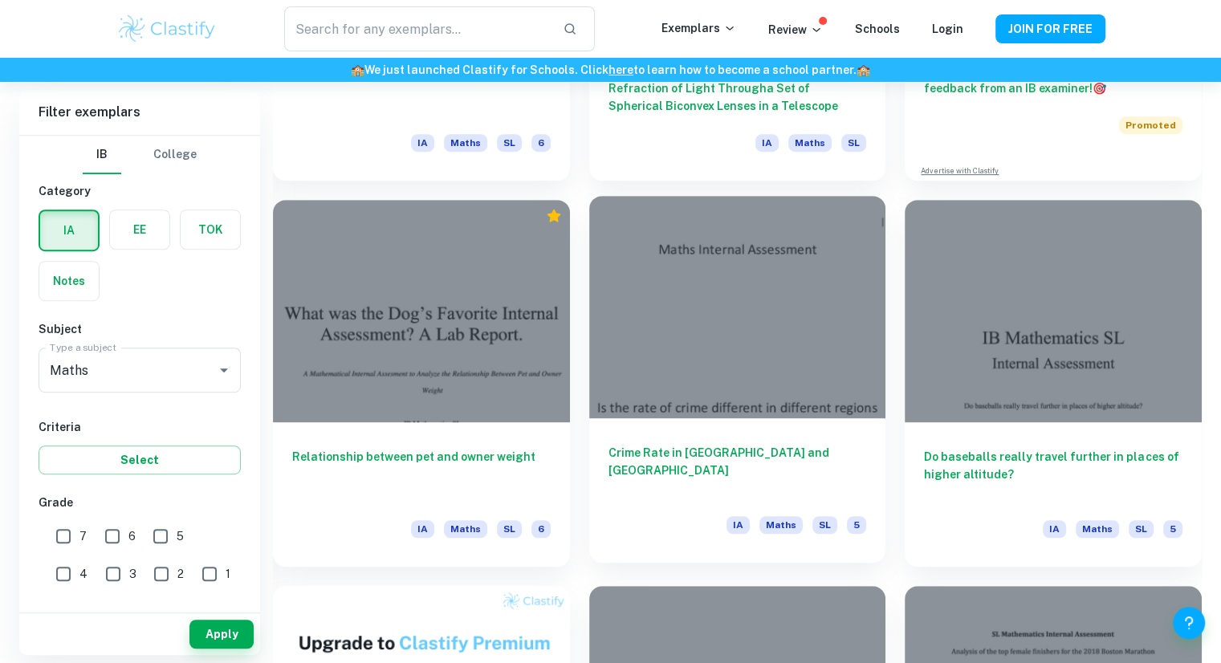
click at [688, 494] on h6 "Crime Rate in [GEOGRAPHIC_DATA] and [GEOGRAPHIC_DATA]" at bounding box center [738, 470] width 259 height 53
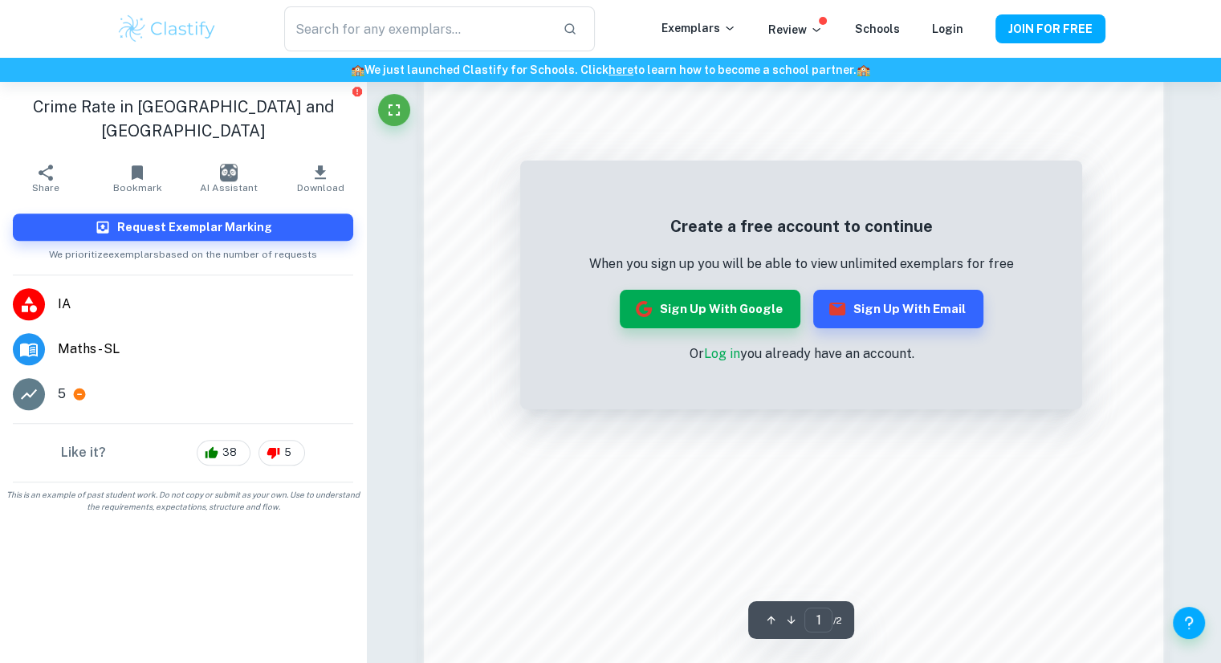
scroll to position [1517, 0]
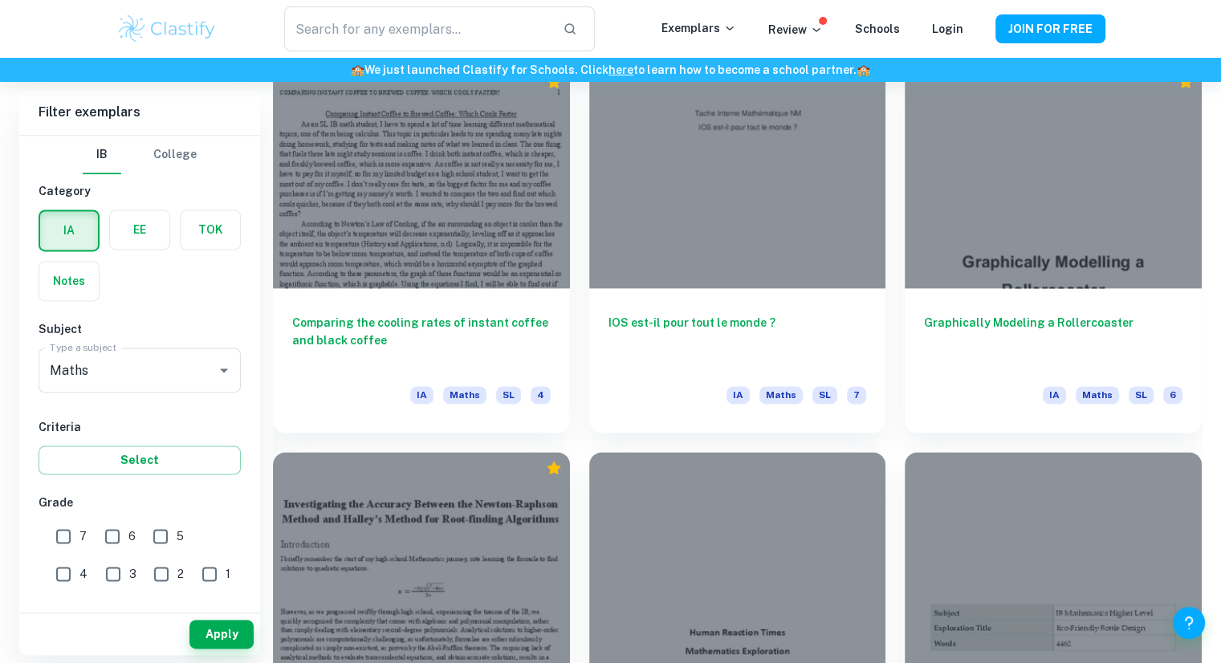
scroll to position [8204, 0]
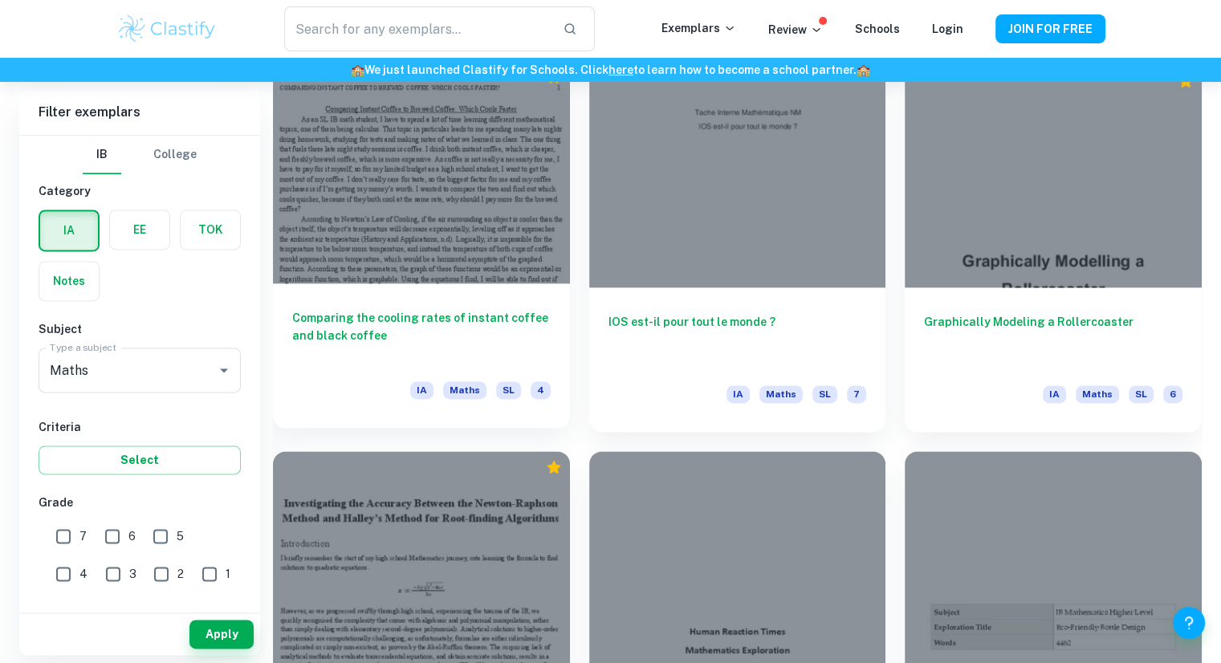
click at [353, 360] on h6 "Comparing the cooling rates of instant coffee and black coffee" at bounding box center [421, 335] width 259 height 53
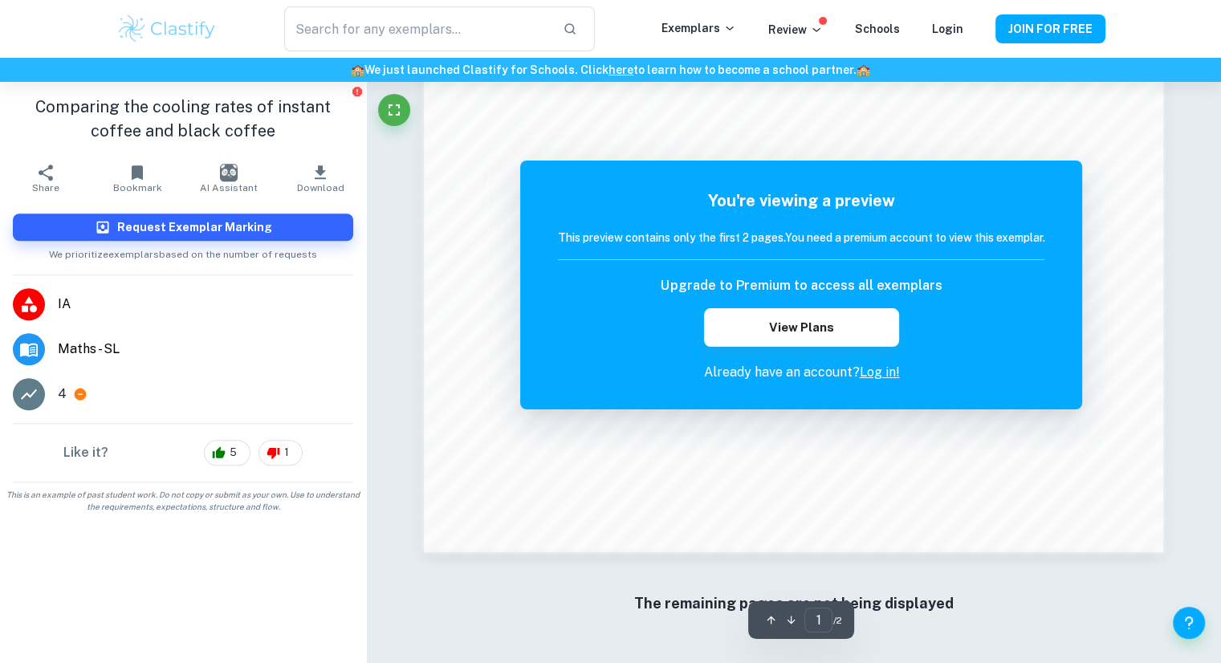
scroll to position [1468, 0]
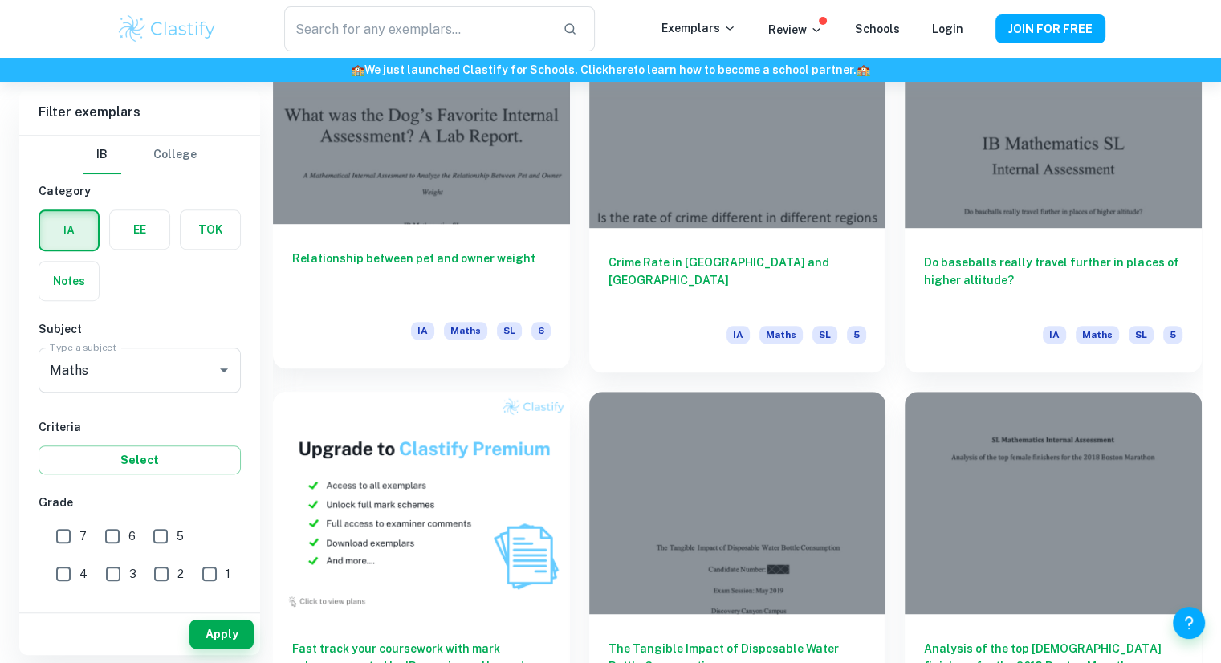
scroll to position [7110, 0]
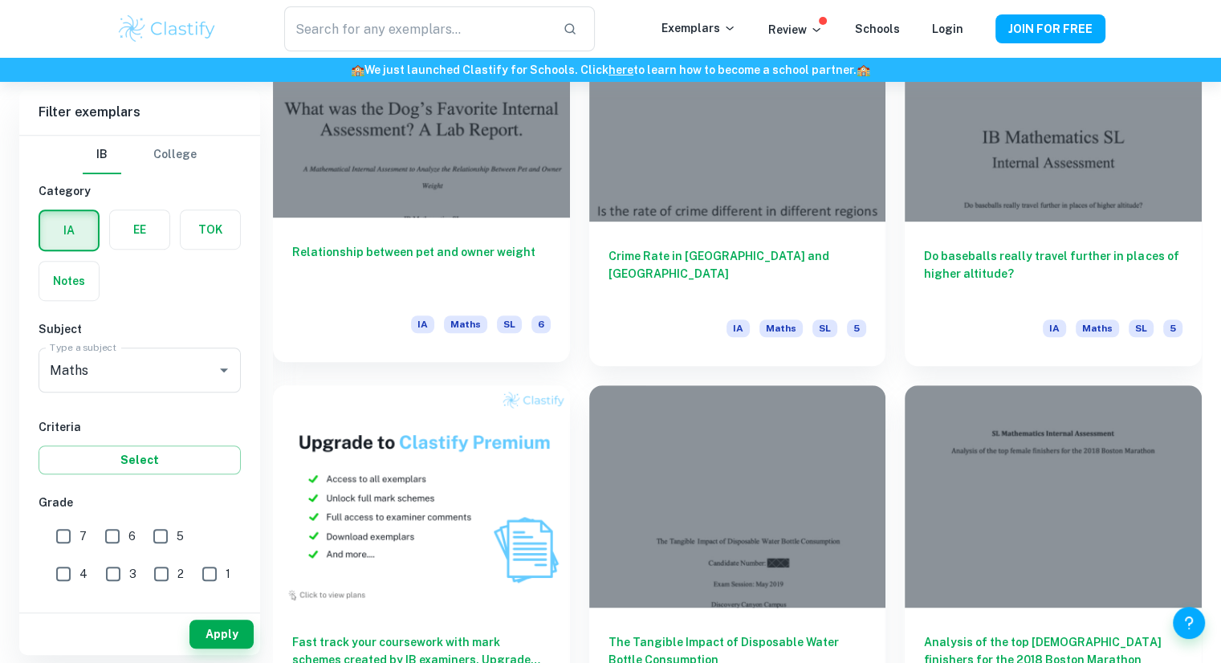
click at [379, 323] on div "IA Maths SL 6" at bounding box center [421, 329] width 259 height 27
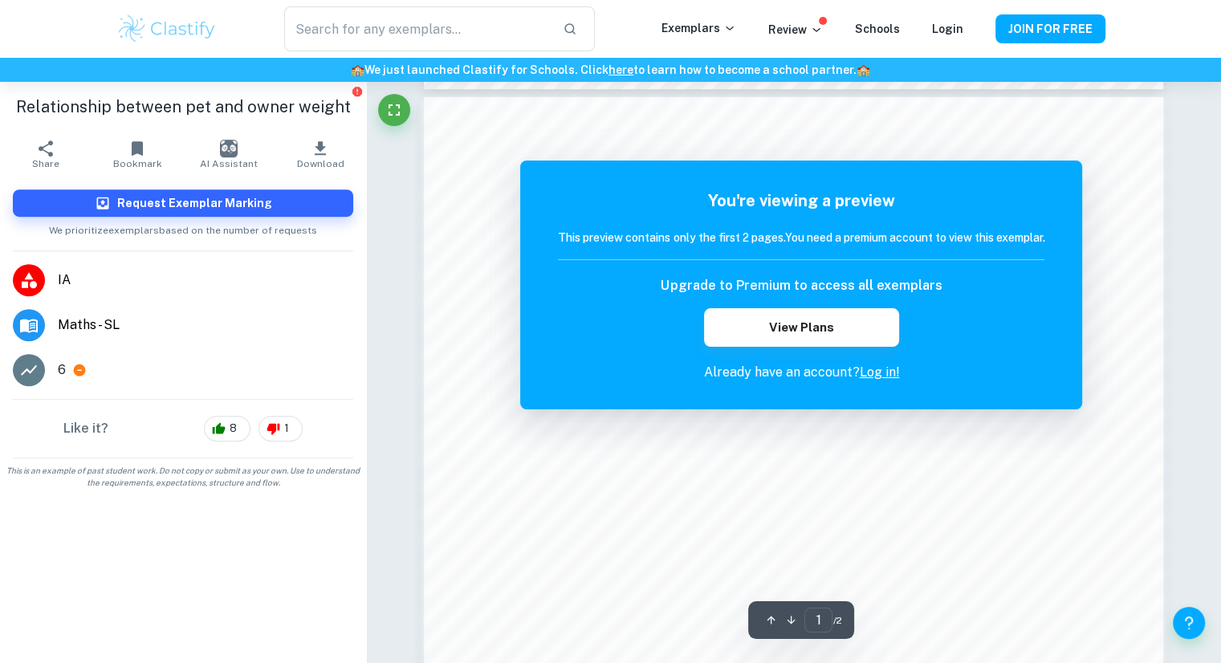
scroll to position [965, 0]
